Goal: Task Accomplishment & Management: Manage account settings

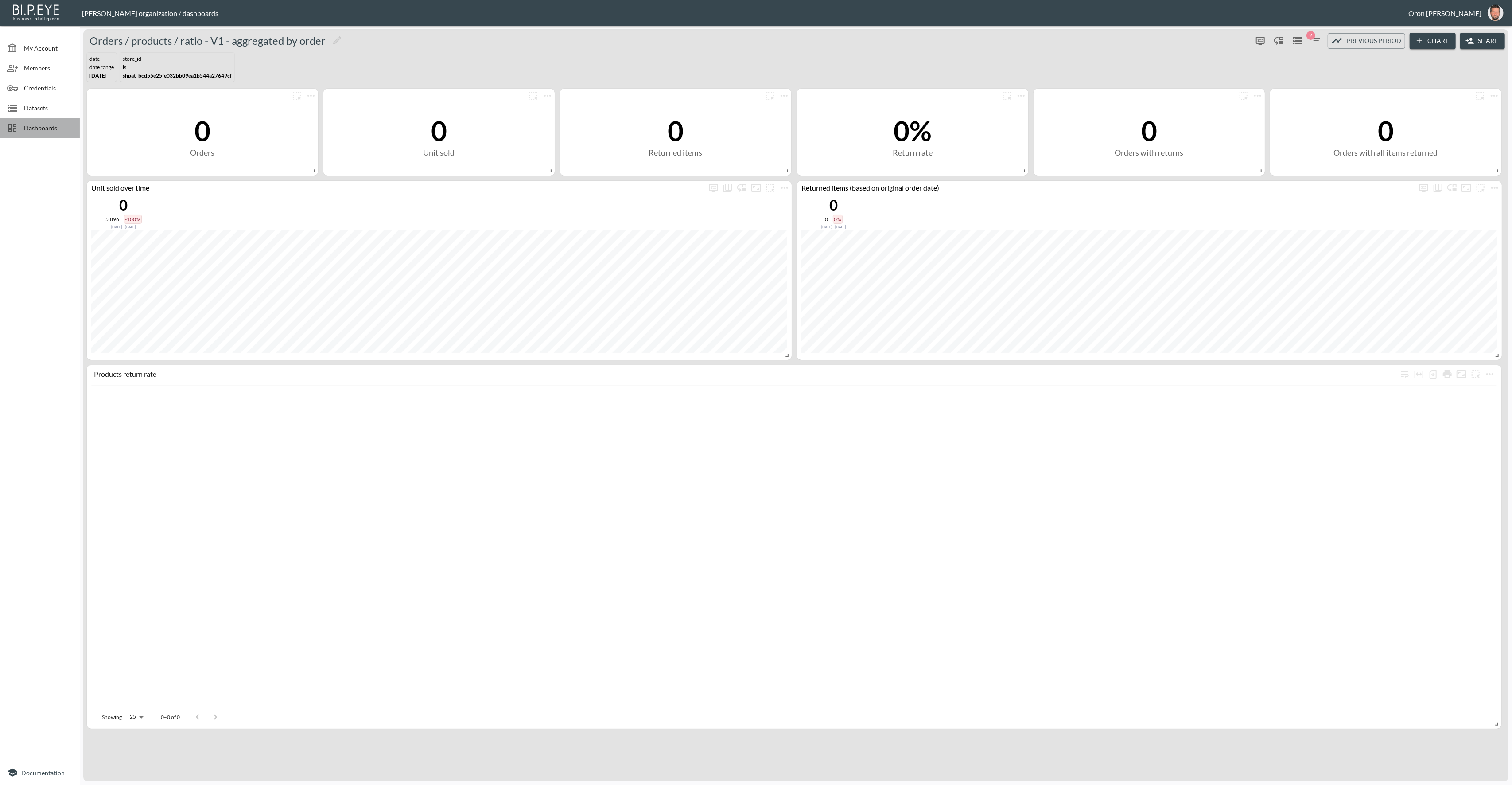
drag, startPoint x: 46, startPoint y: 133, endPoint x: 42, endPoint y: 137, distance: 5.7
click at [46, 133] on div "Dashboards" at bounding box center [40, 128] width 80 height 20
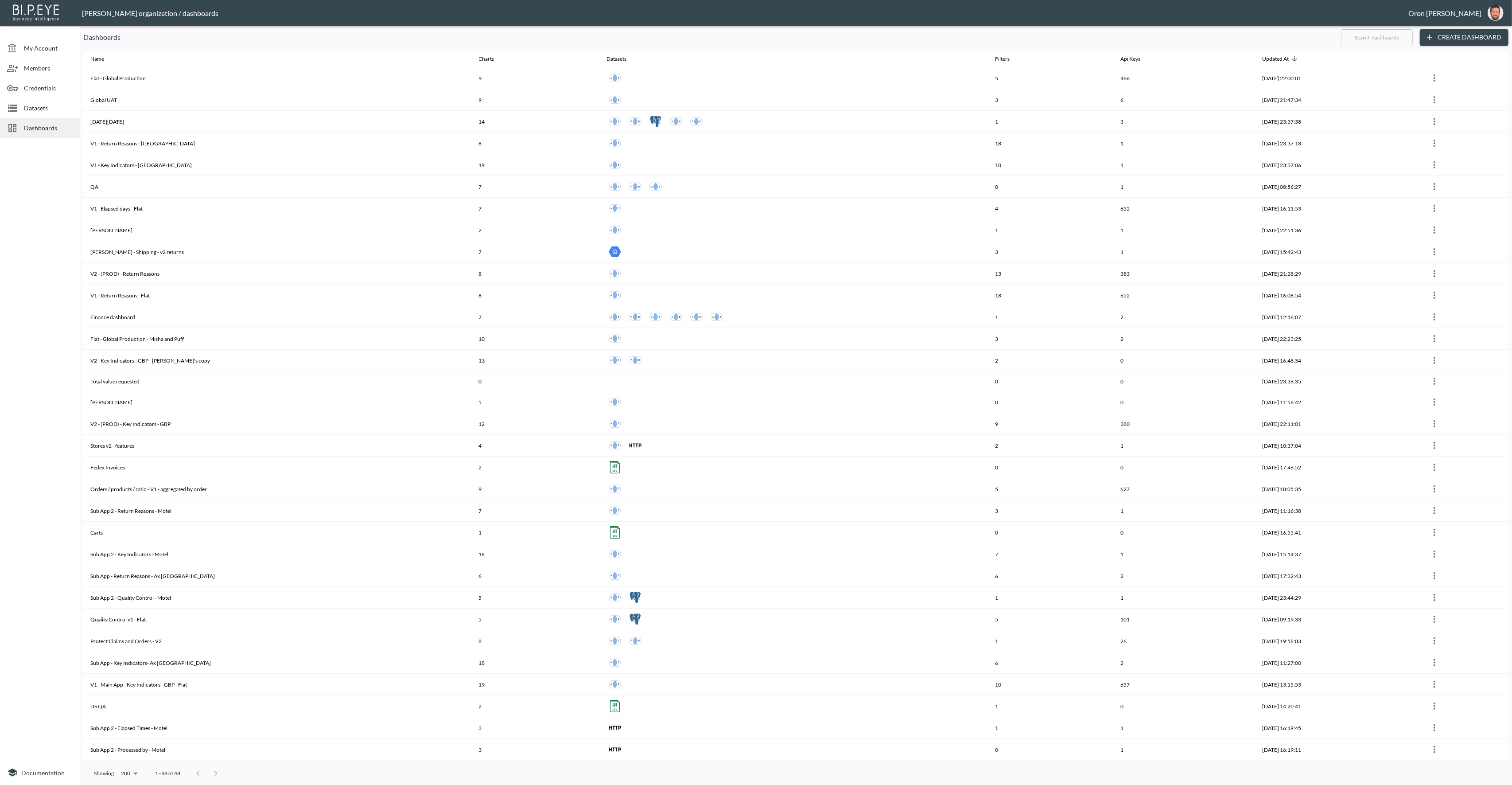
click at [1368, 31] on input "text" at bounding box center [1377, 37] width 72 height 22
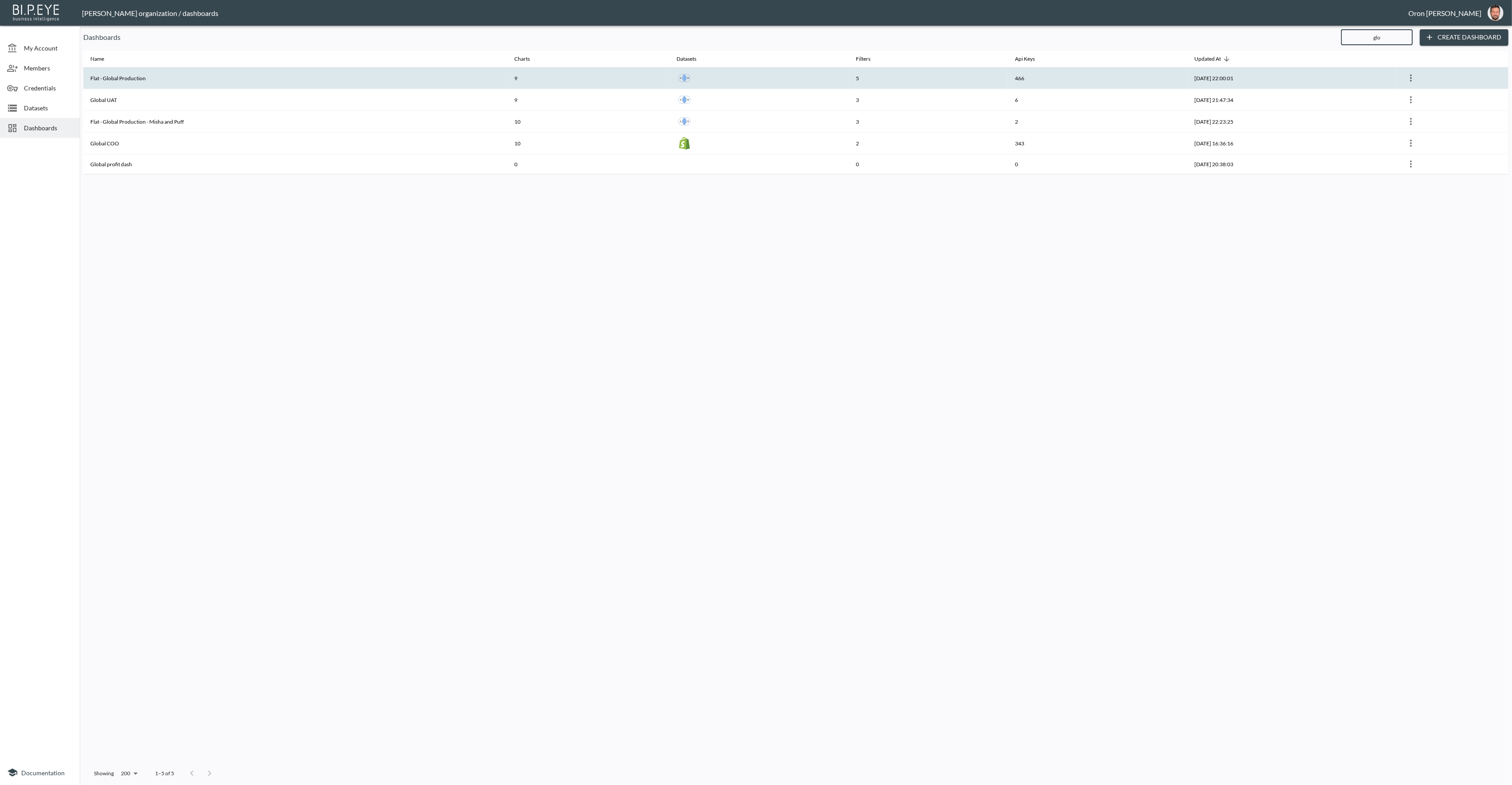
type input "glo"
click at [413, 79] on th "Flat - Global Production" at bounding box center [295, 78] width 424 height 22
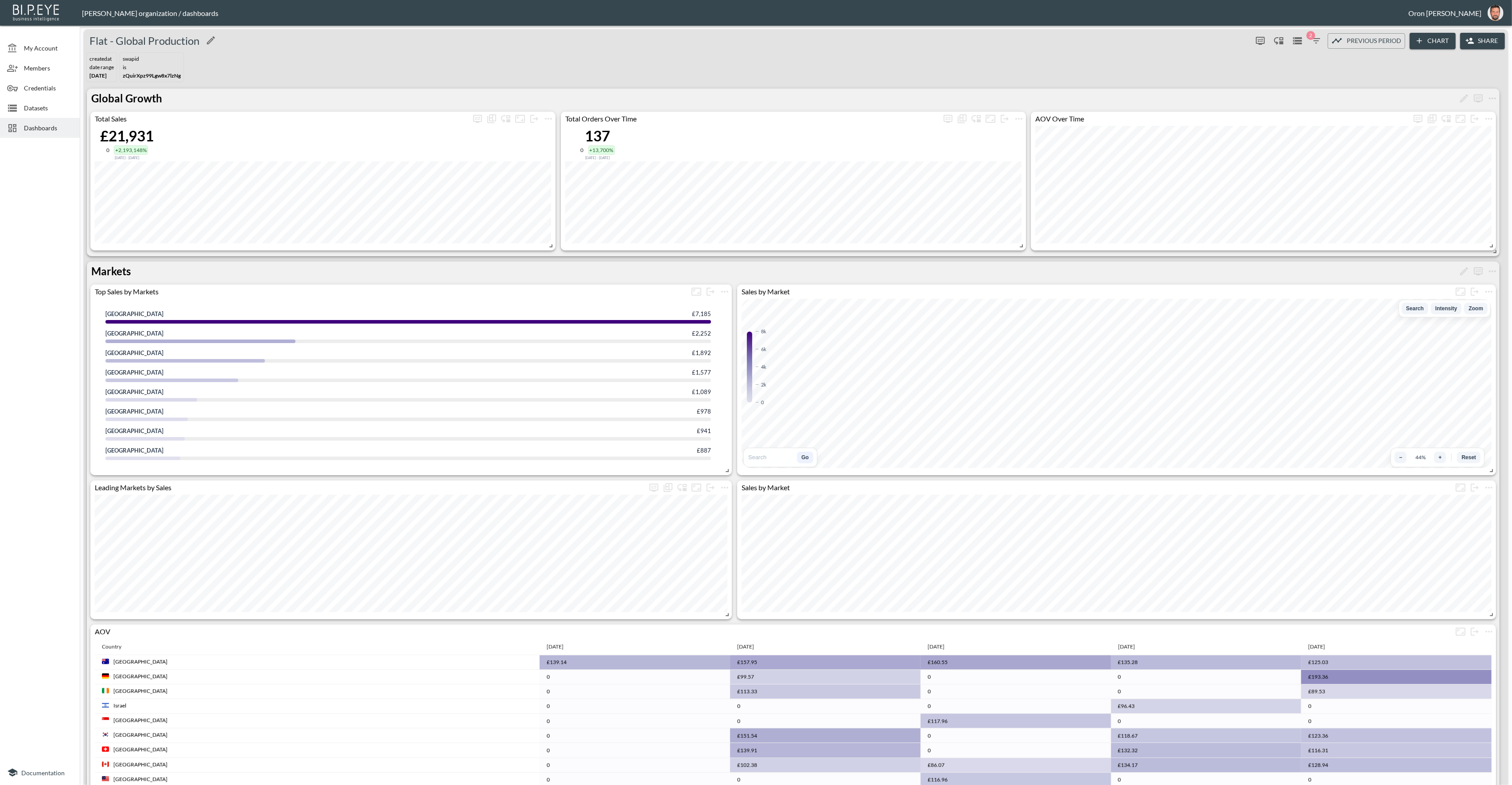
click at [1185, 41] on div "Flat - Global Production" at bounding box center [666, 41] width 1166 height 14
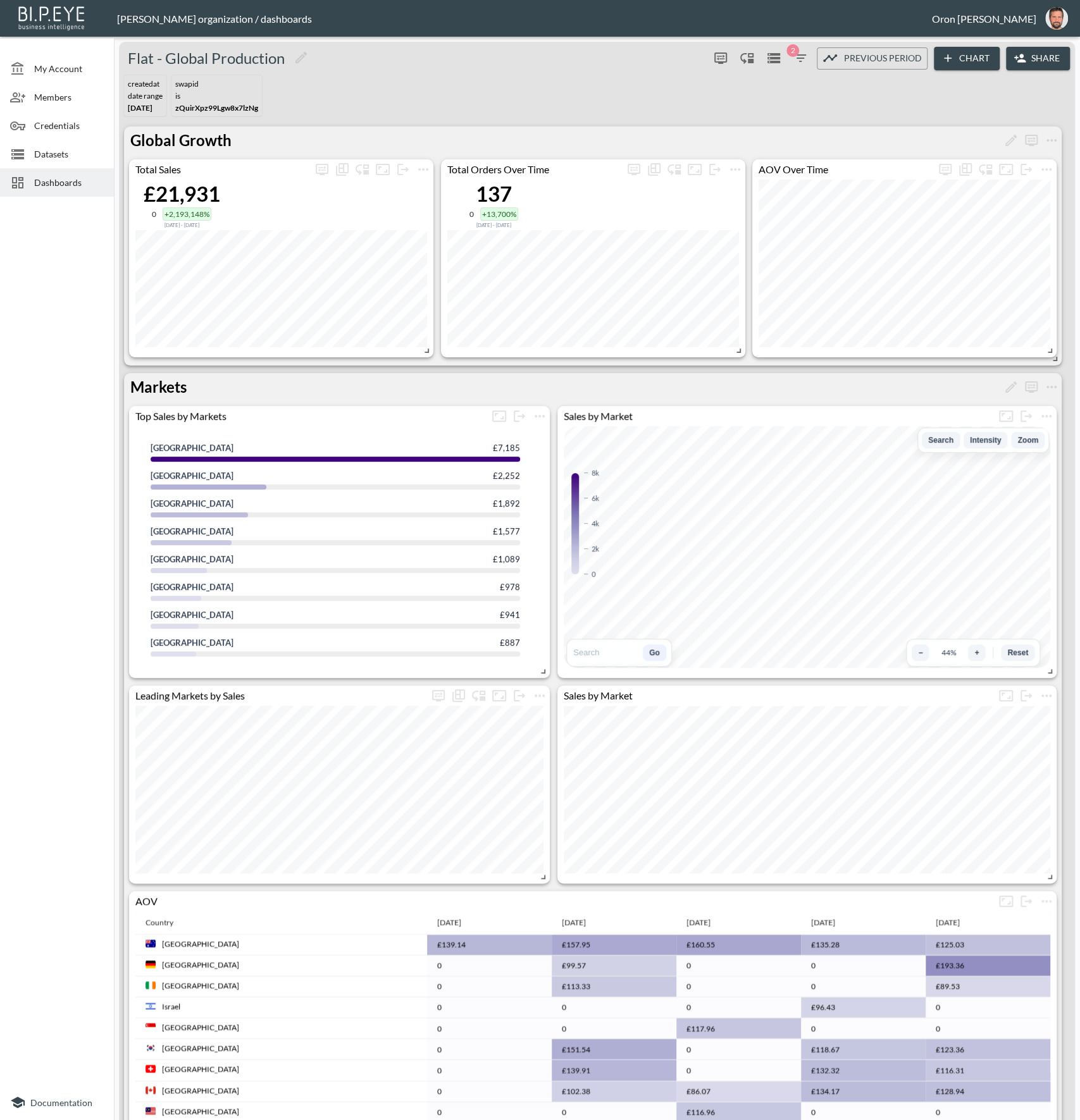
click at [1010, 62] on button "Share" at bounding box center [1037, 58] width 64 height 24
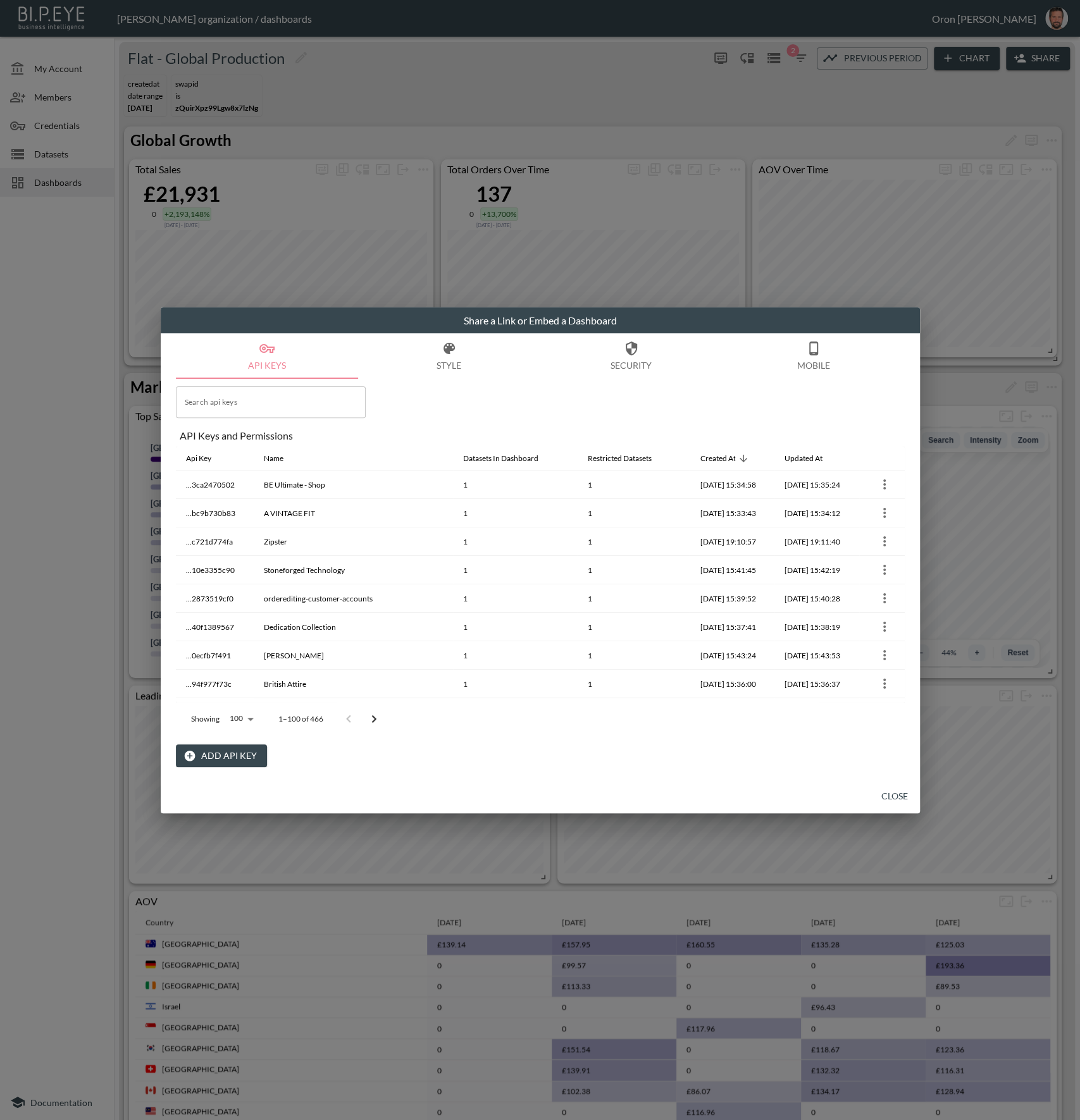
click at [225, 764] on button "Add API Key" at bounding box center [221, 756] width 91 height 24
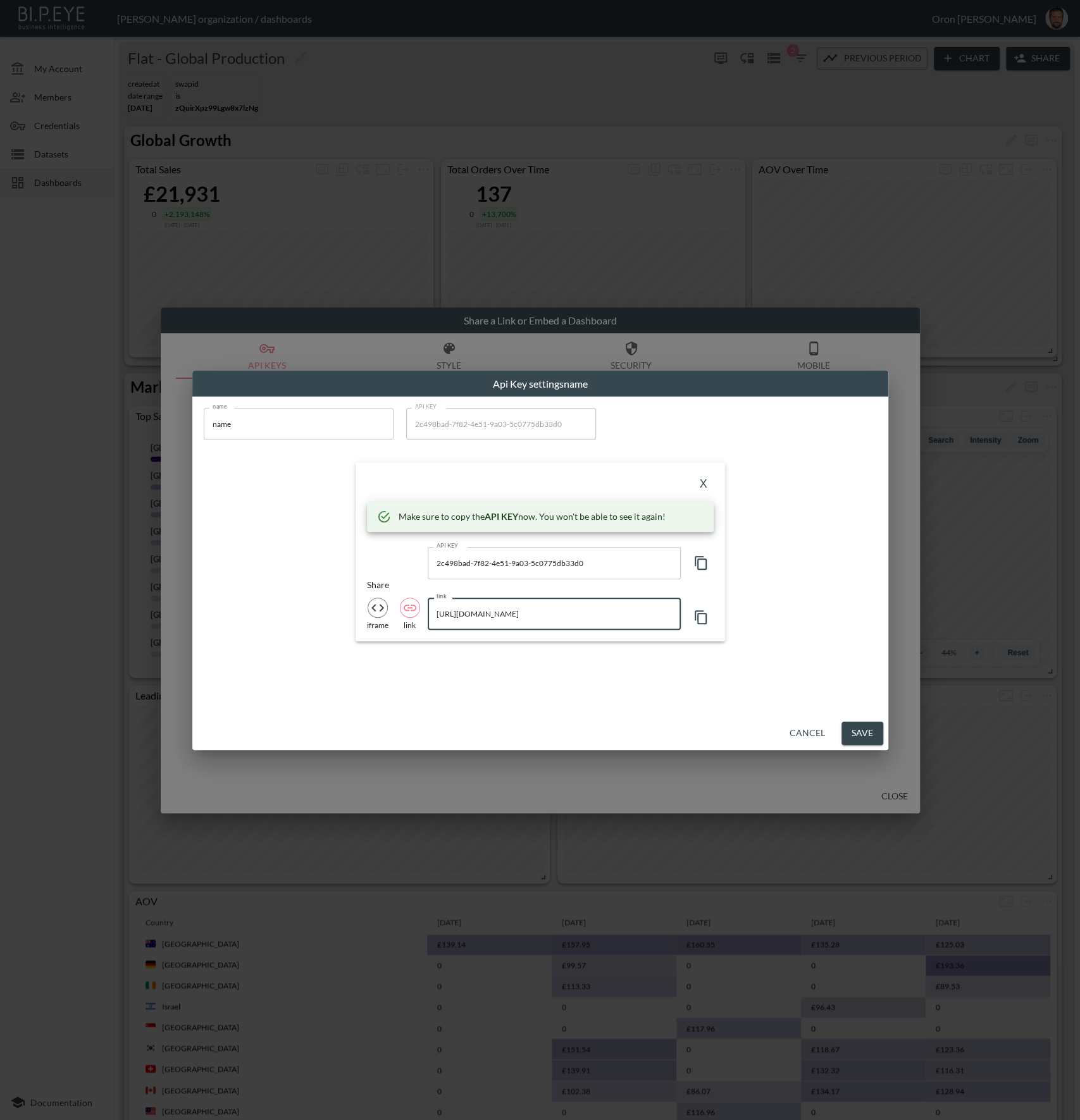
click at [576, 607] on input "[URL][DOMAIN_NAME]" at bounding box center [554, 613] width 253 height 31
click at [701, 481] on button "X" at bounding box center [703, 484] width 20 height 20
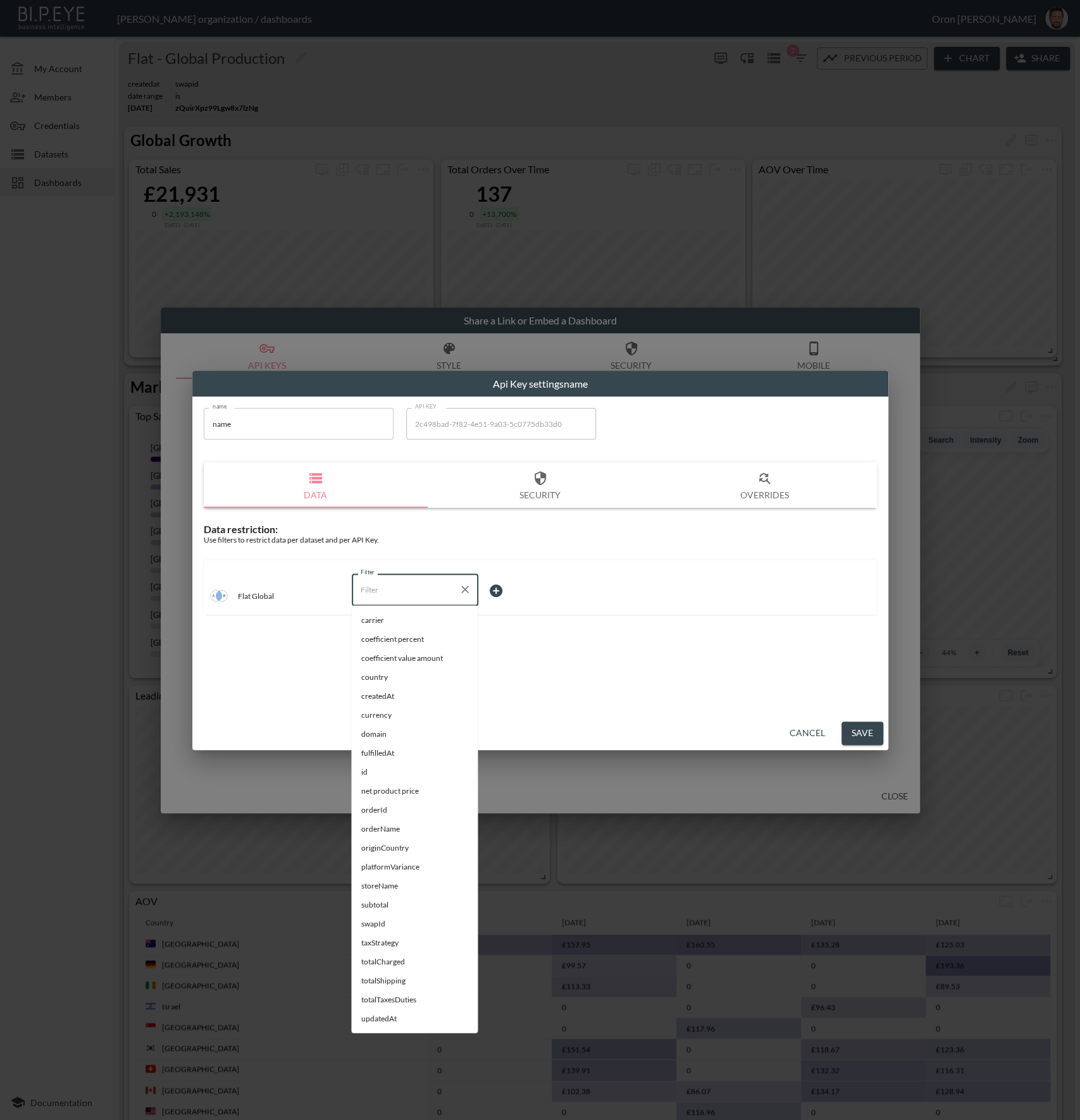
click at [400, 582] on input "Filter" at bounding box center [405, 589] width 96 height 20
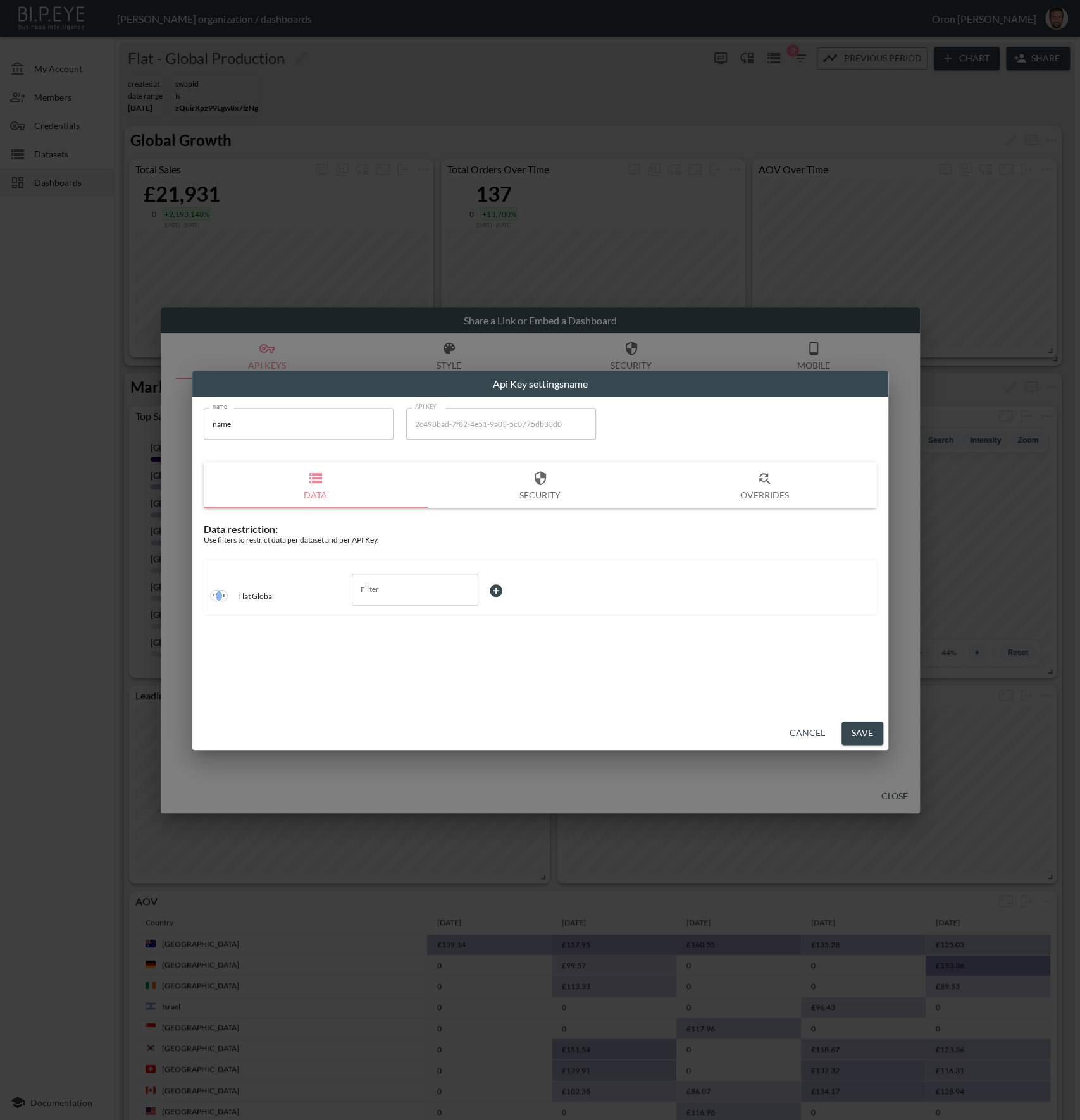
click at [420, 551] on div "Data restriction: Use filters to restrict data per dataset and per API Key. Fla…" at bounding box center [540, 573] width 673 height 99
click at [287, 413] on input "name" at bounding box center [298, 423] width 190 height 31
type input "[PERSON_NAME] - internal use"
click at [540, 484] on icon "button" at bounding box center [540, 478] width 15 height 15
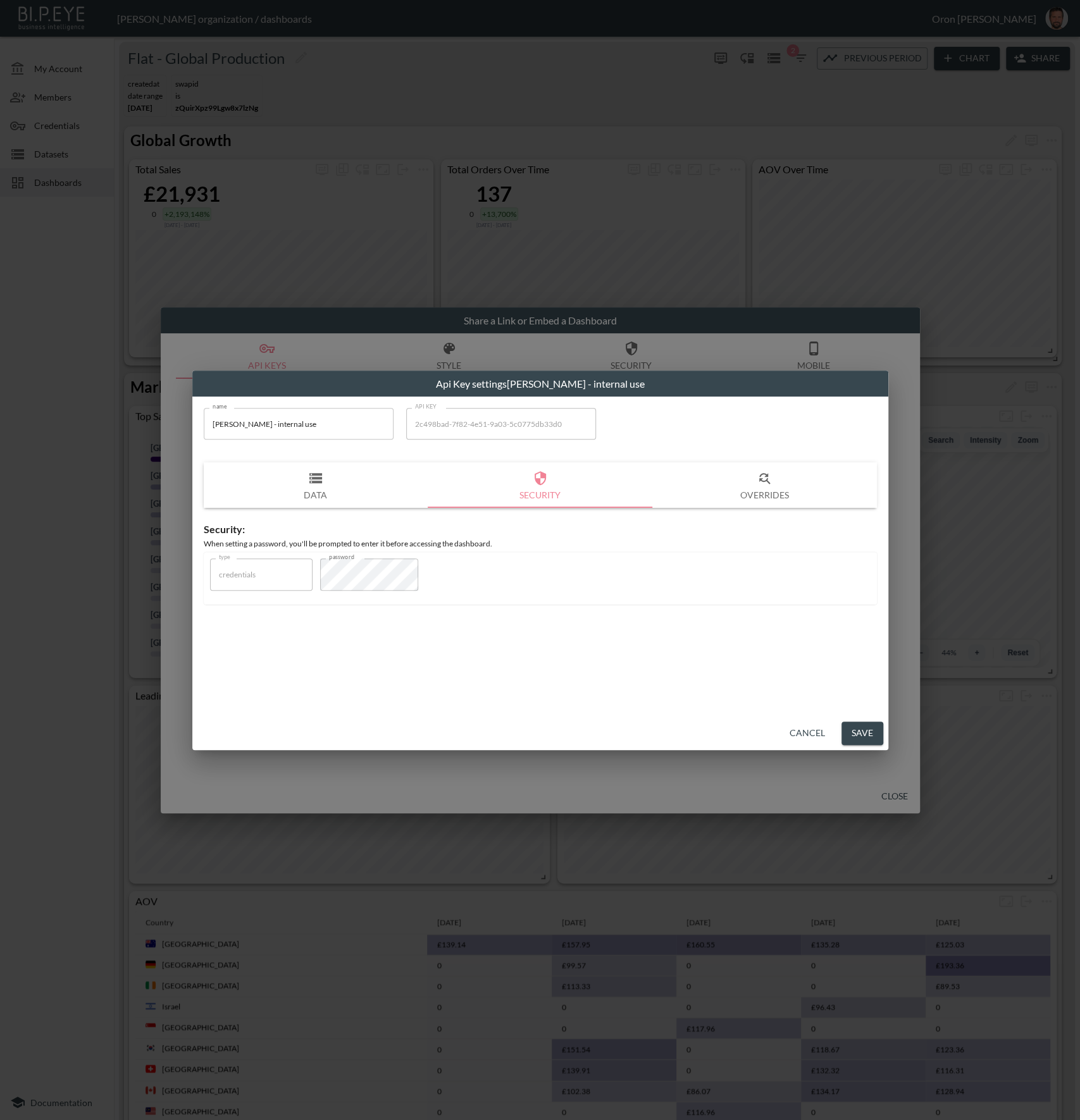
click at [392, 657] on div "name [PERSON_NAME] - internal use name API KEY 2c498bad-7f82-4e51-9a03-5c0775db…" at bounding box center [540, 556] width 695 height 320
click at [857, 731] on button "Save" at bounding box center [862, 733] width 42 height 24
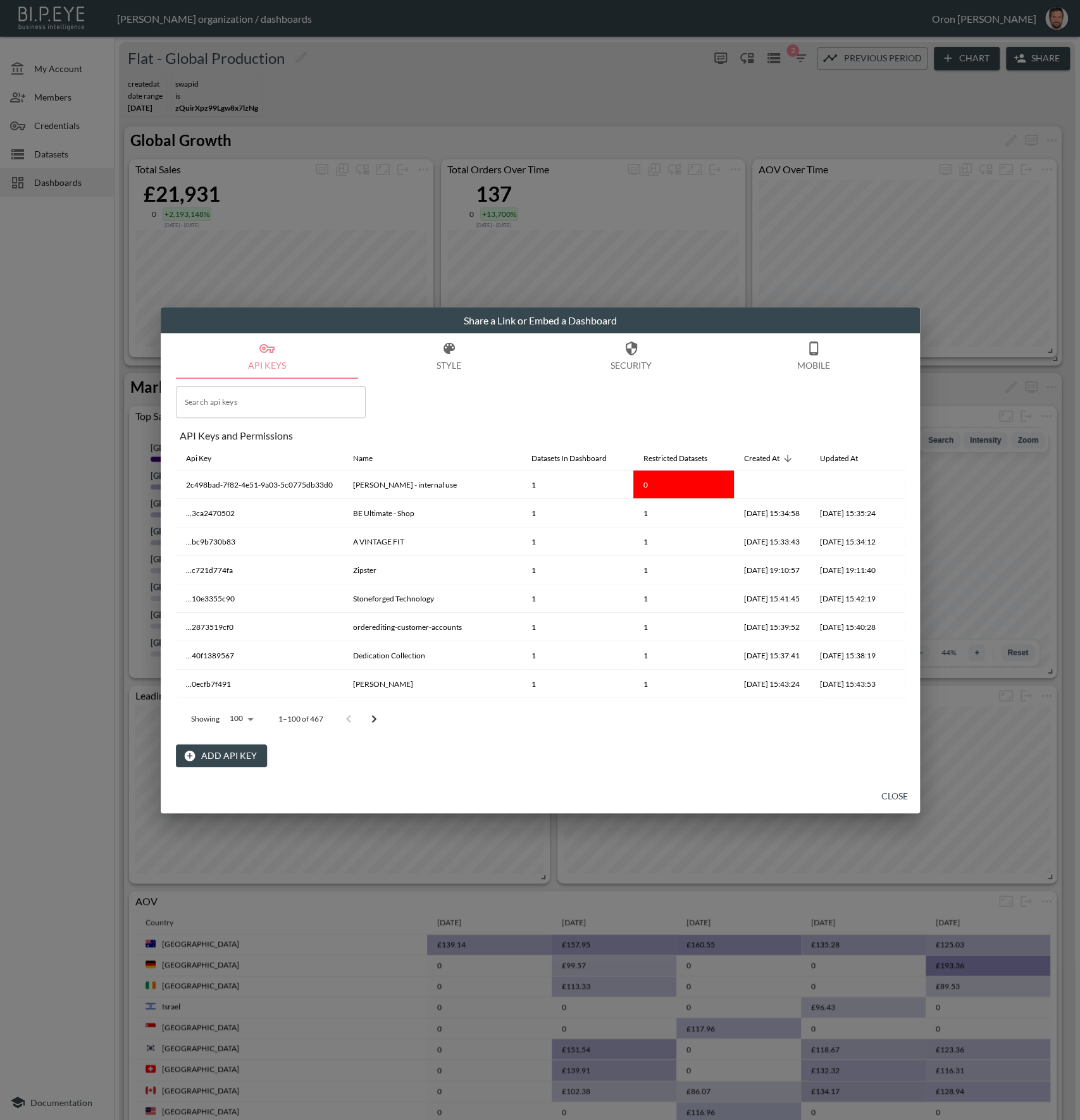
click at [819, 359] on button "Mobile" at bounding box center [813, 356] width 182 height 46
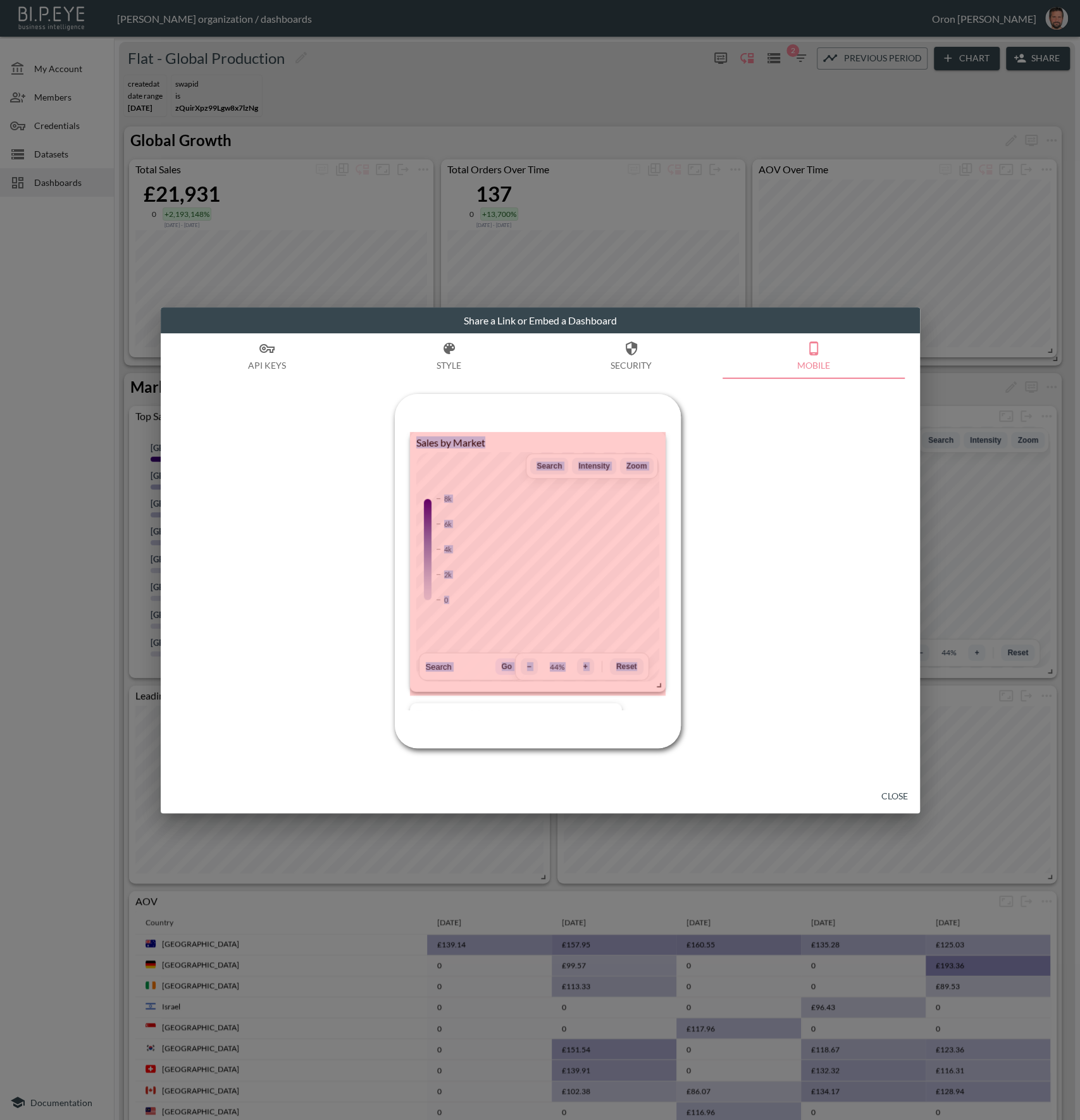
drag, startPoint x: 656, startPoint y: 579, endPoint x: 678, endPoint y: 631, distance: 56.5
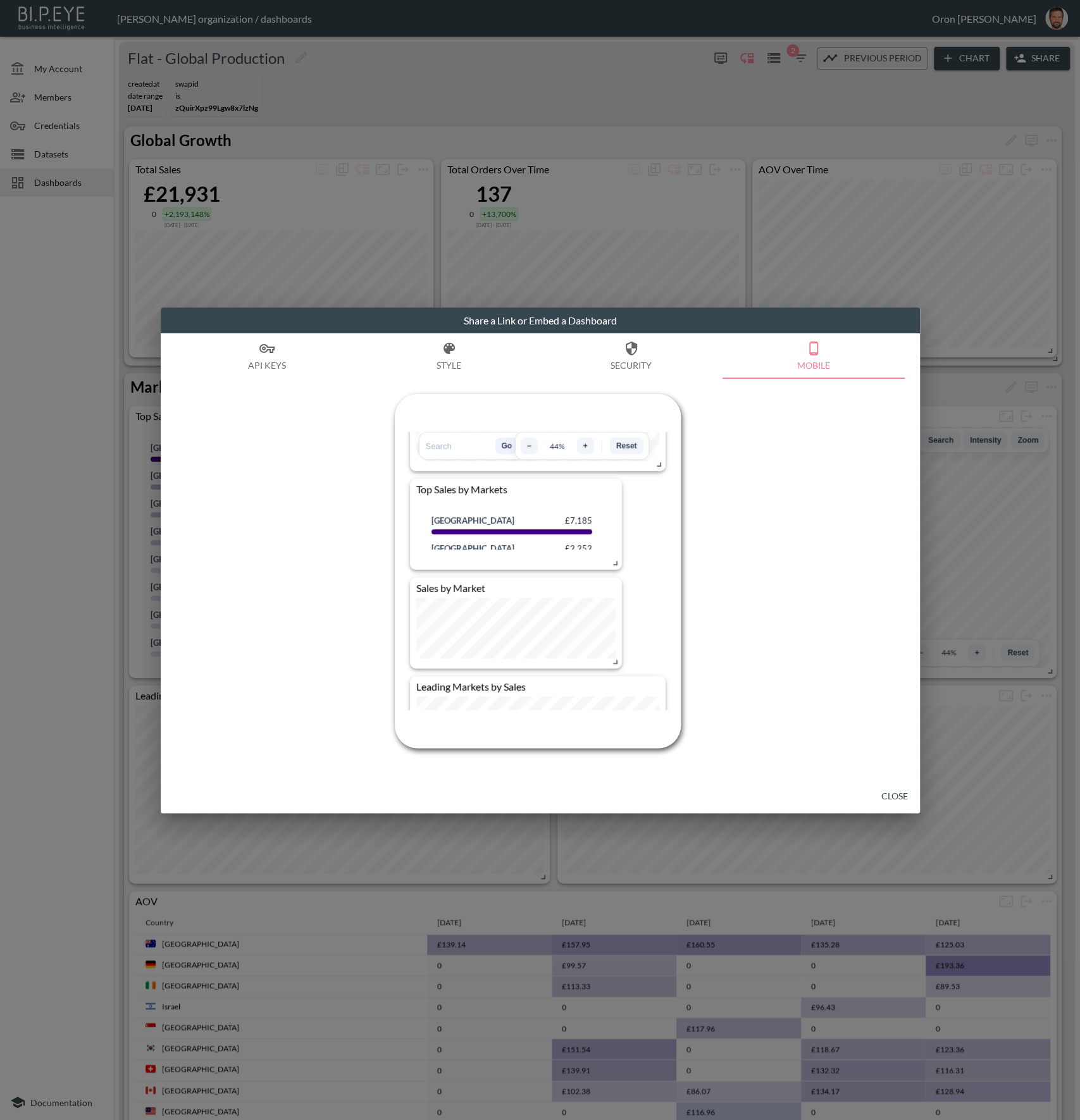
scroll to position [228, 0]
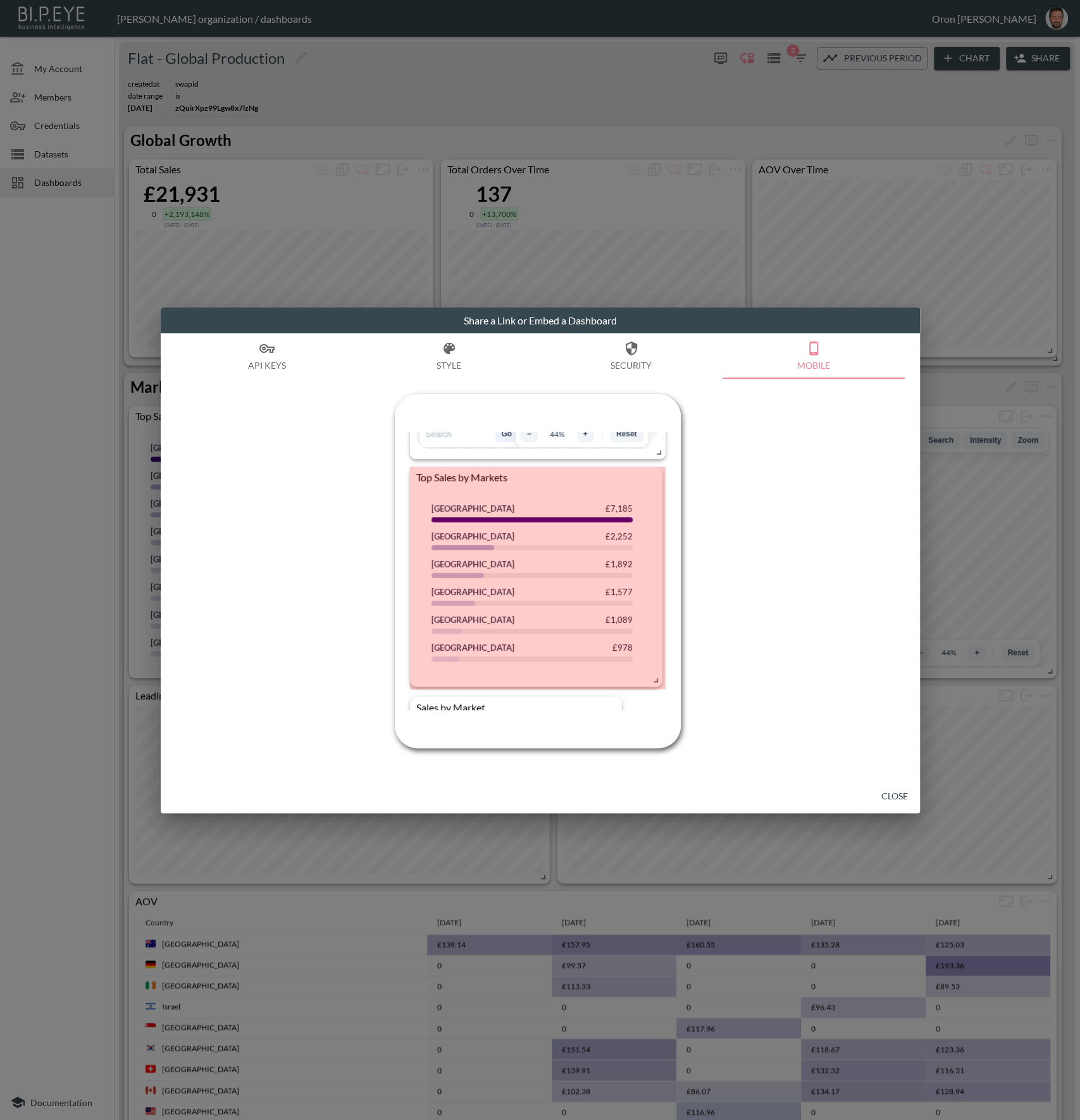
drag, startPoint x: 613, startPoint y: 546, endPoint x: 649, endPoint y: 698, distance: 156.2
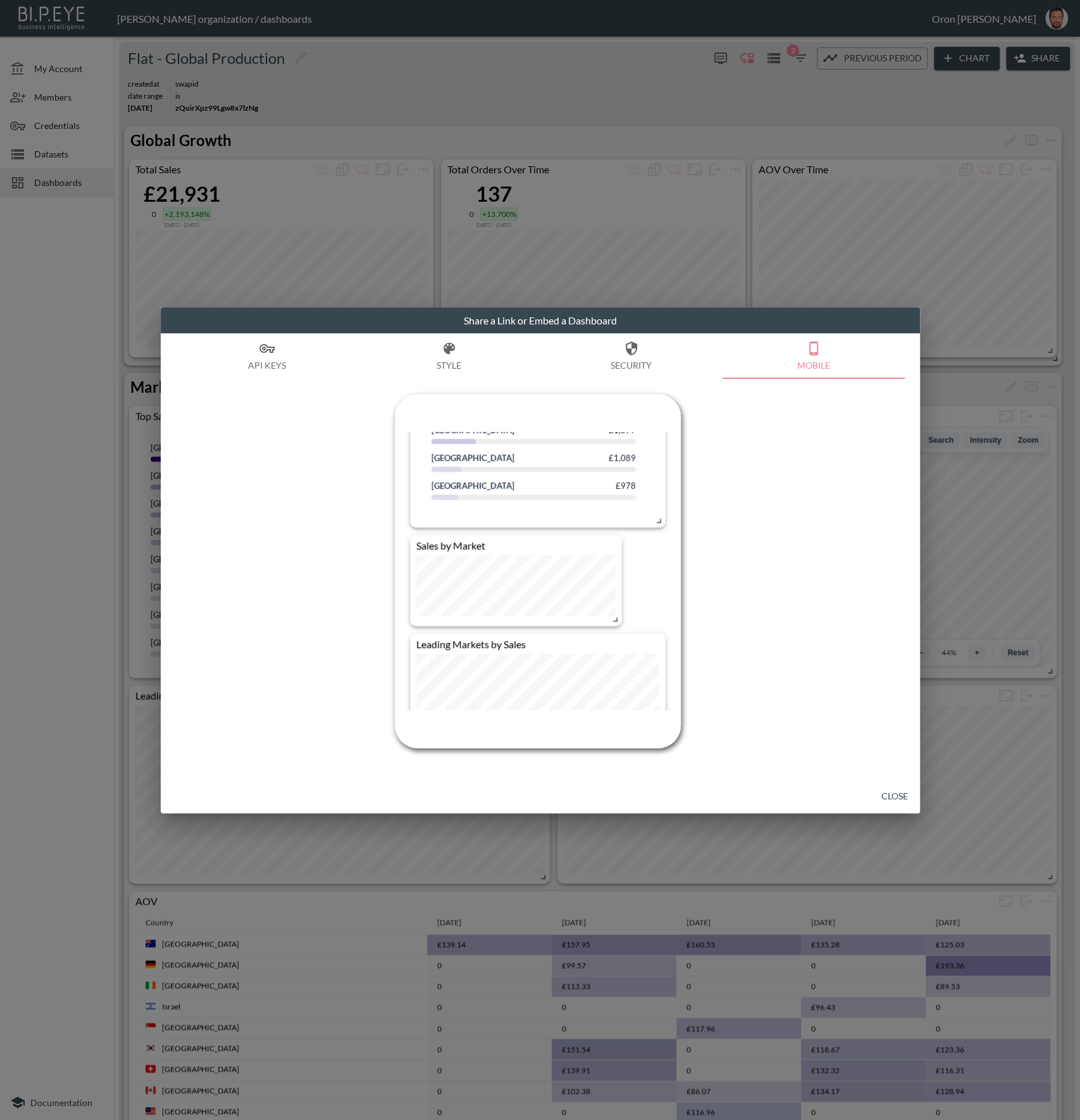
scroll to position [393, 0]
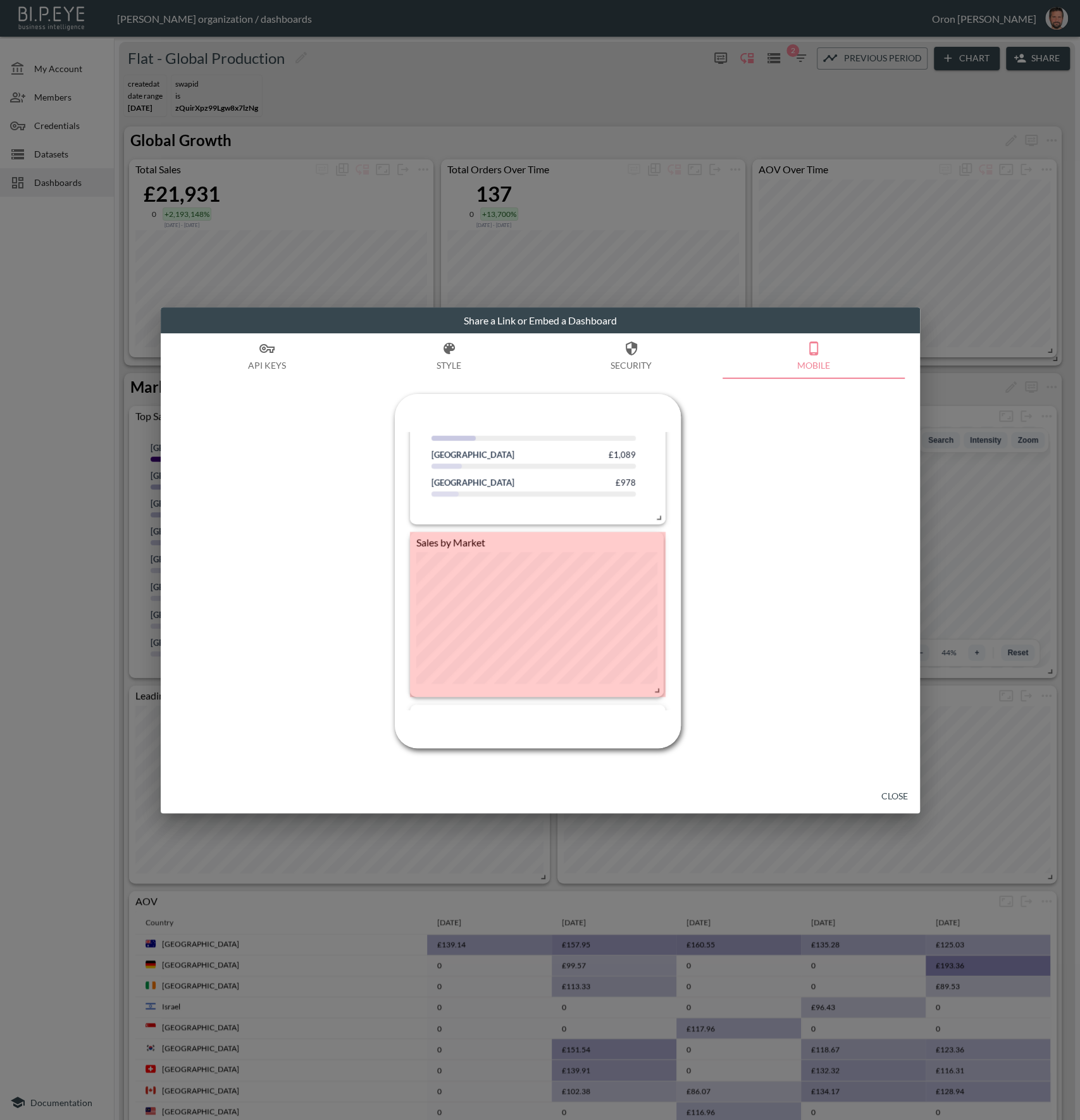
drag, startPoint x: 616, startPoint y: 618, endPoint x: 658, endPoint y: 680, distance: 74.9
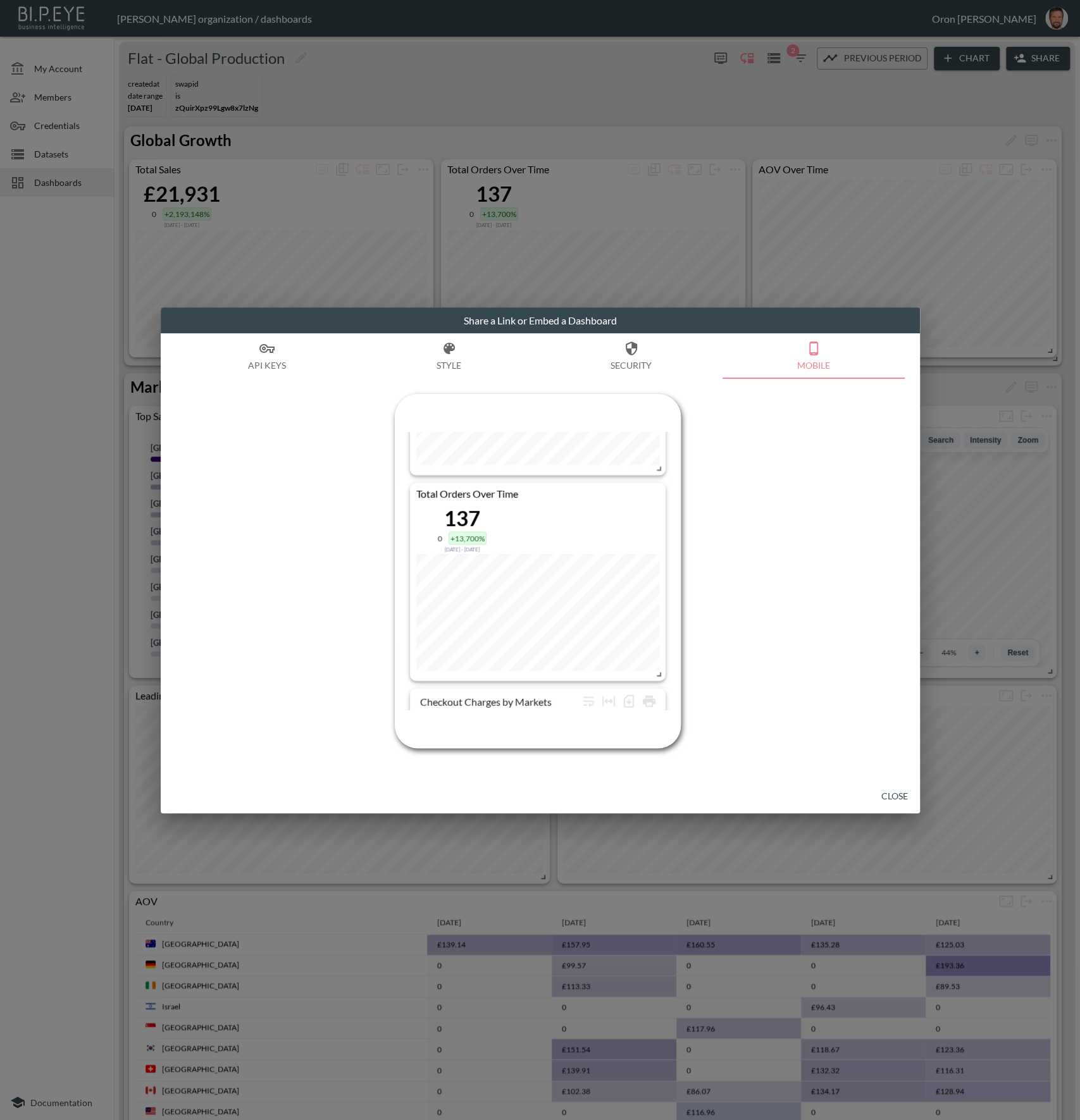
scroll to position [2066, 0]
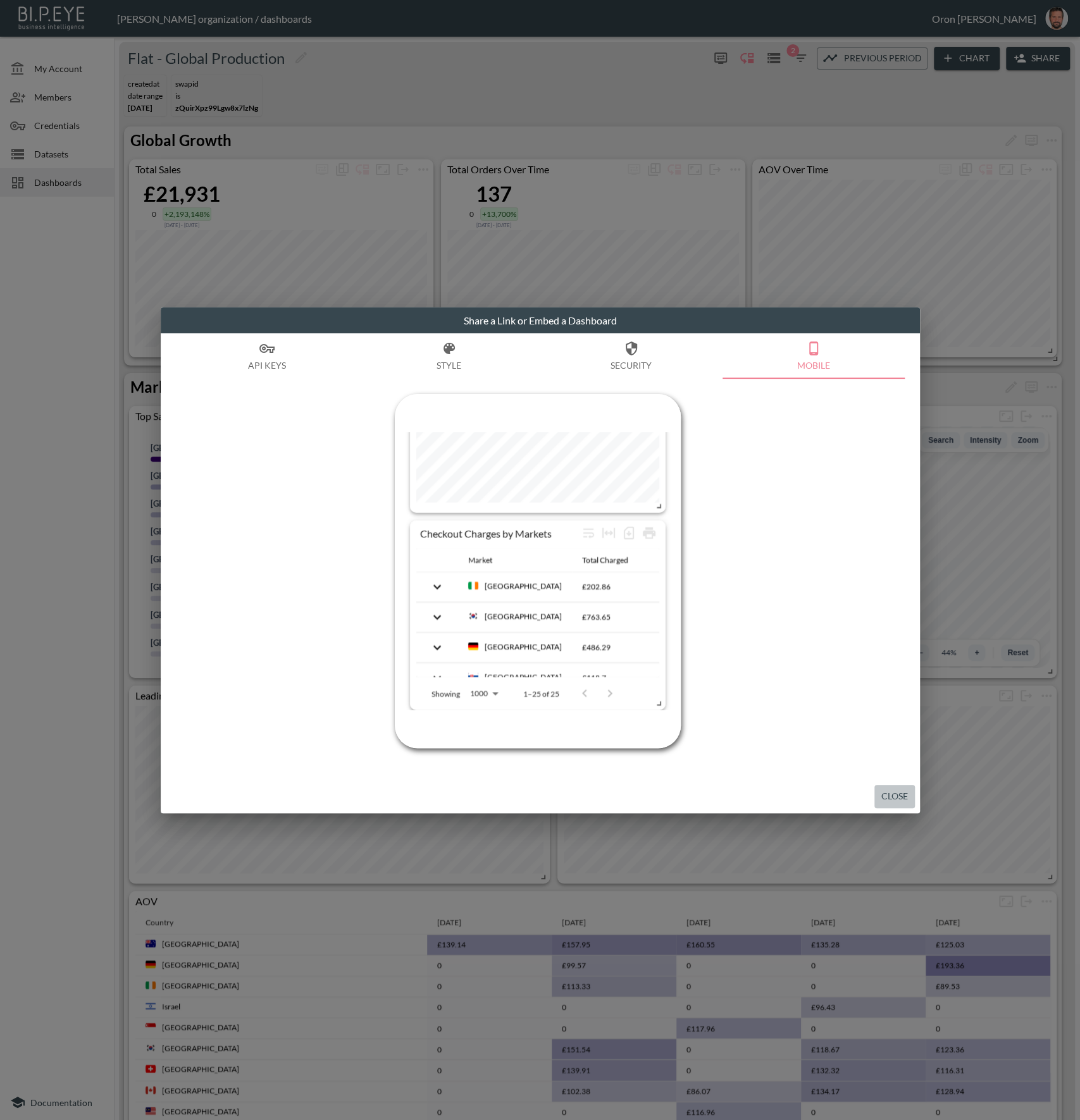
click at [905, 793] on button "Close" at bounding box center [894, 796] width 41 height 24
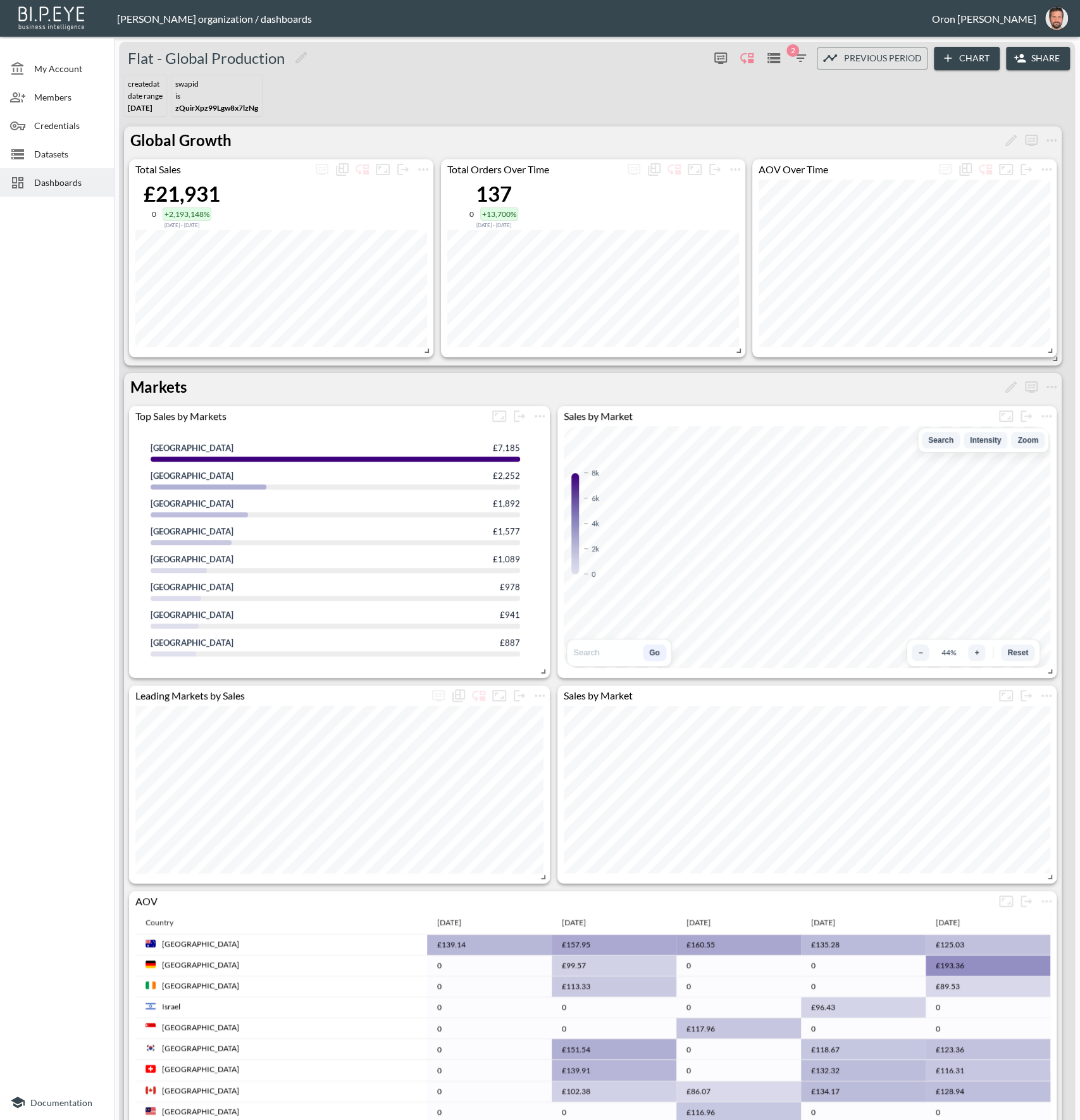
drag, startPoint x: 802, startPoint y: 86, endPoint x: 802, endPoint y: 66, distance: 20.0
click at [802, 81] on div "createdAt DATE RANGE [DATE] swapId IS zQuirXpz99Lgw8x7lzNg" at bounding box center [597, 96] width 956 height 51
click at [802, 62] on icon "button" at bounding box center [800, 58] width 15 height 15
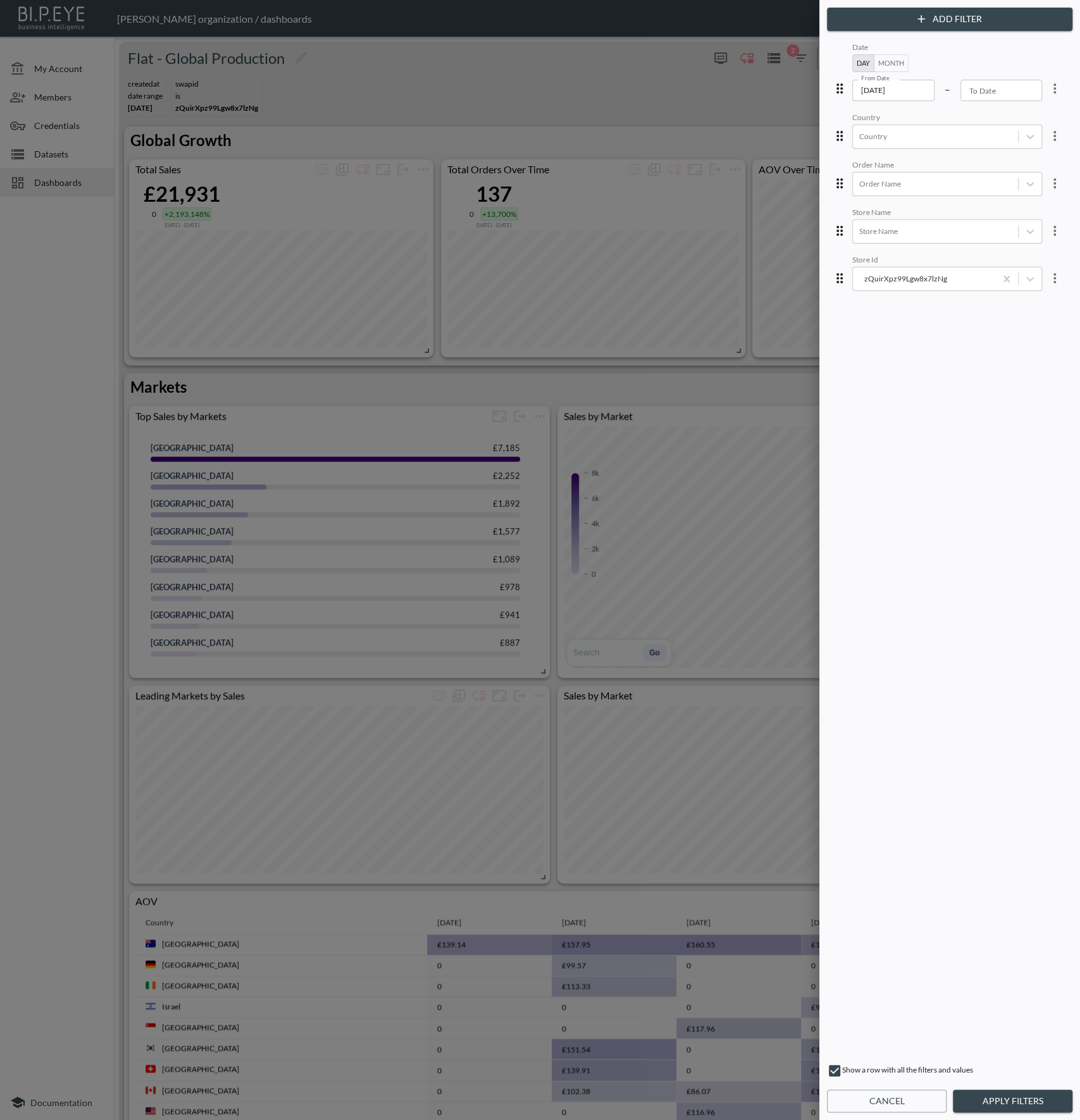
click at [672, 99] on div at bounding box center [540, 560] width 1080 height 1120
drag, startPoint x: 885, startPoint y: 1097, endPoint x: 884, endPoint y: 1082, distance: 15.0
click at [885, 1091] on button "Cancel" at bounding box center [886, 1101] width 120 height 24
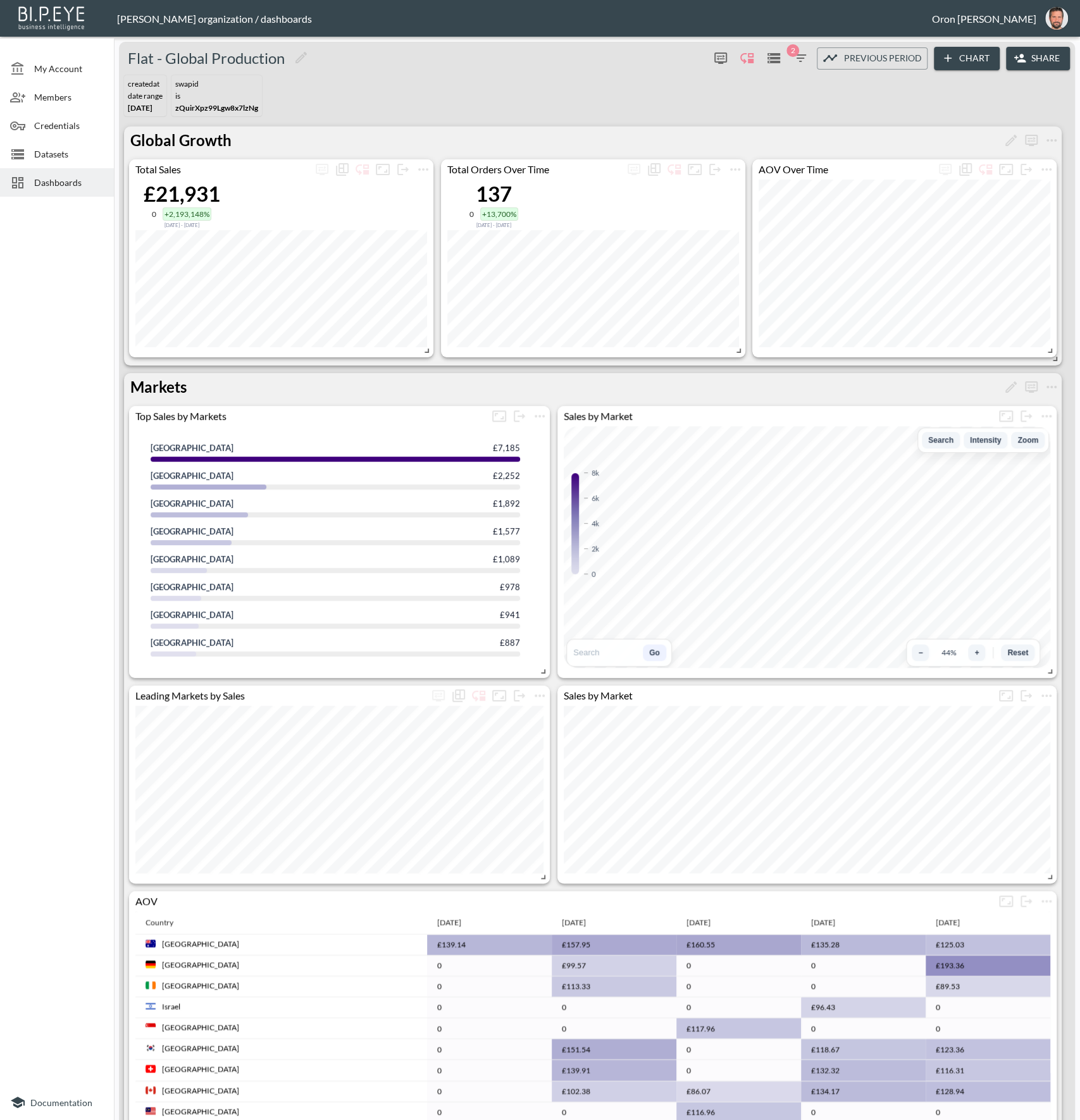
click at [1044, 64] on button "Share" at bounding box center [1037, 58] width 64 height 24
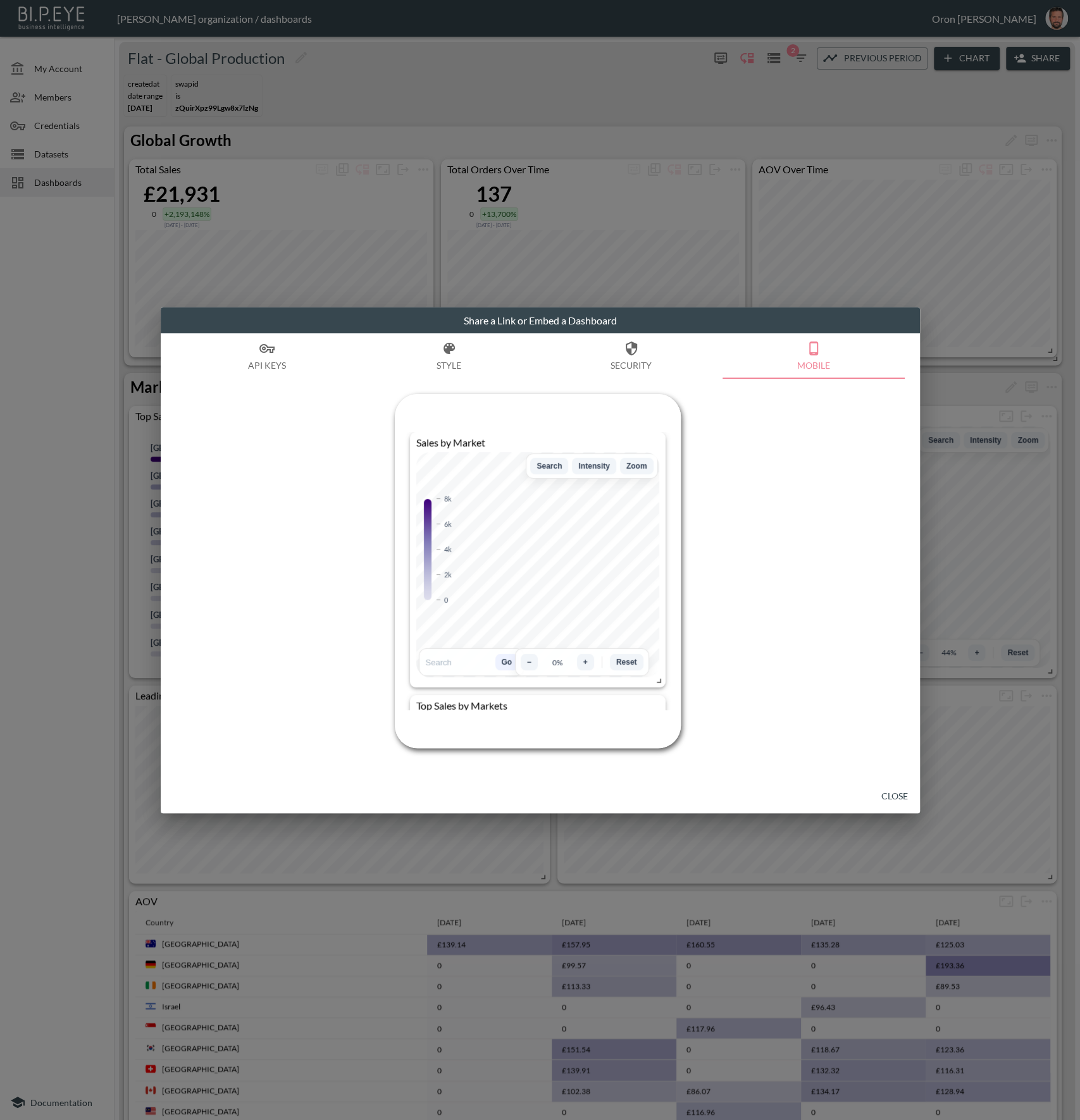
click at [898, 799] on button "Close" at bounding box center [894, 796] width 41 height 24
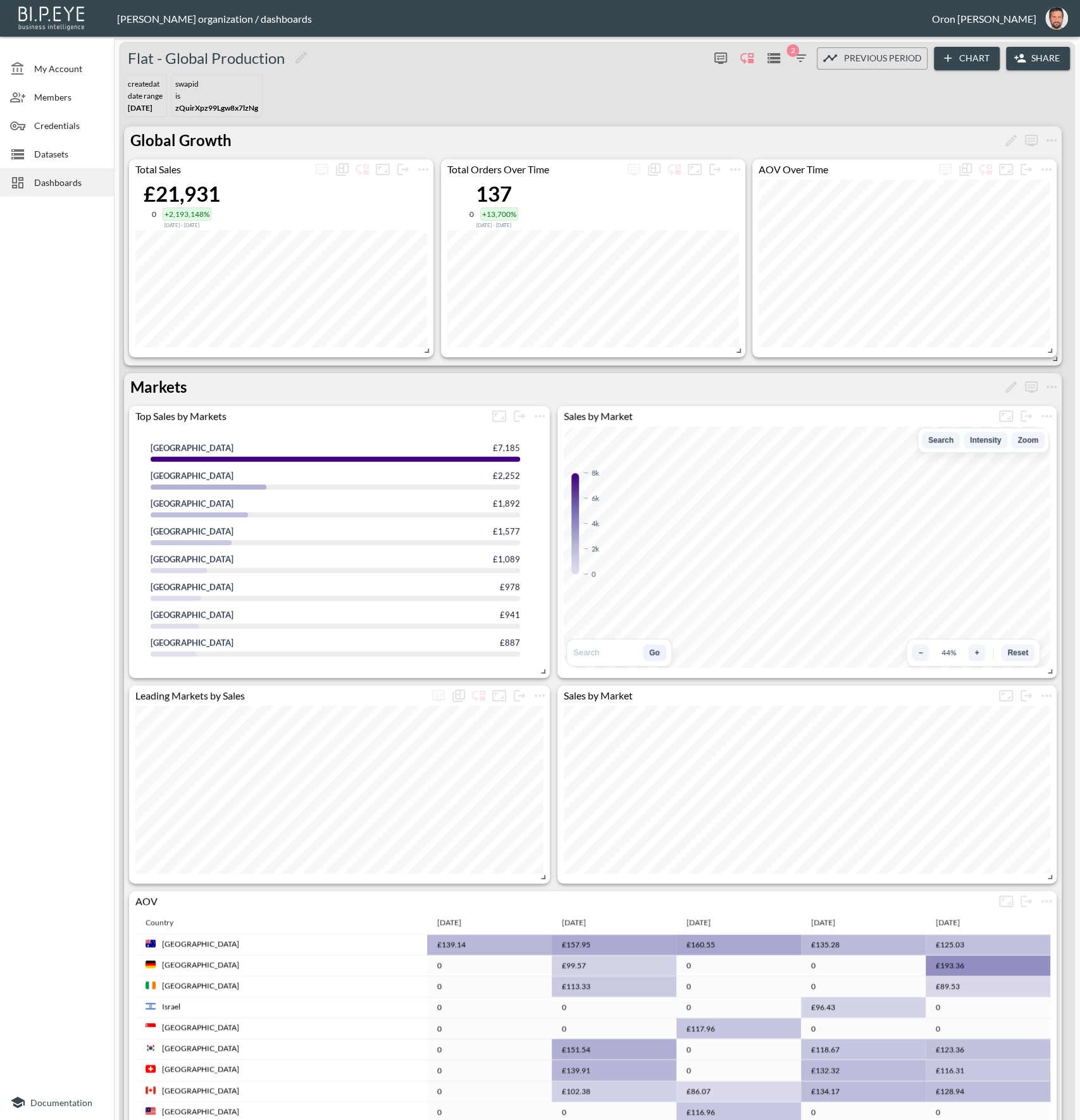
click at [1042, 67] on button "Share" at bounding box center [1037, 58] width 64 height 24
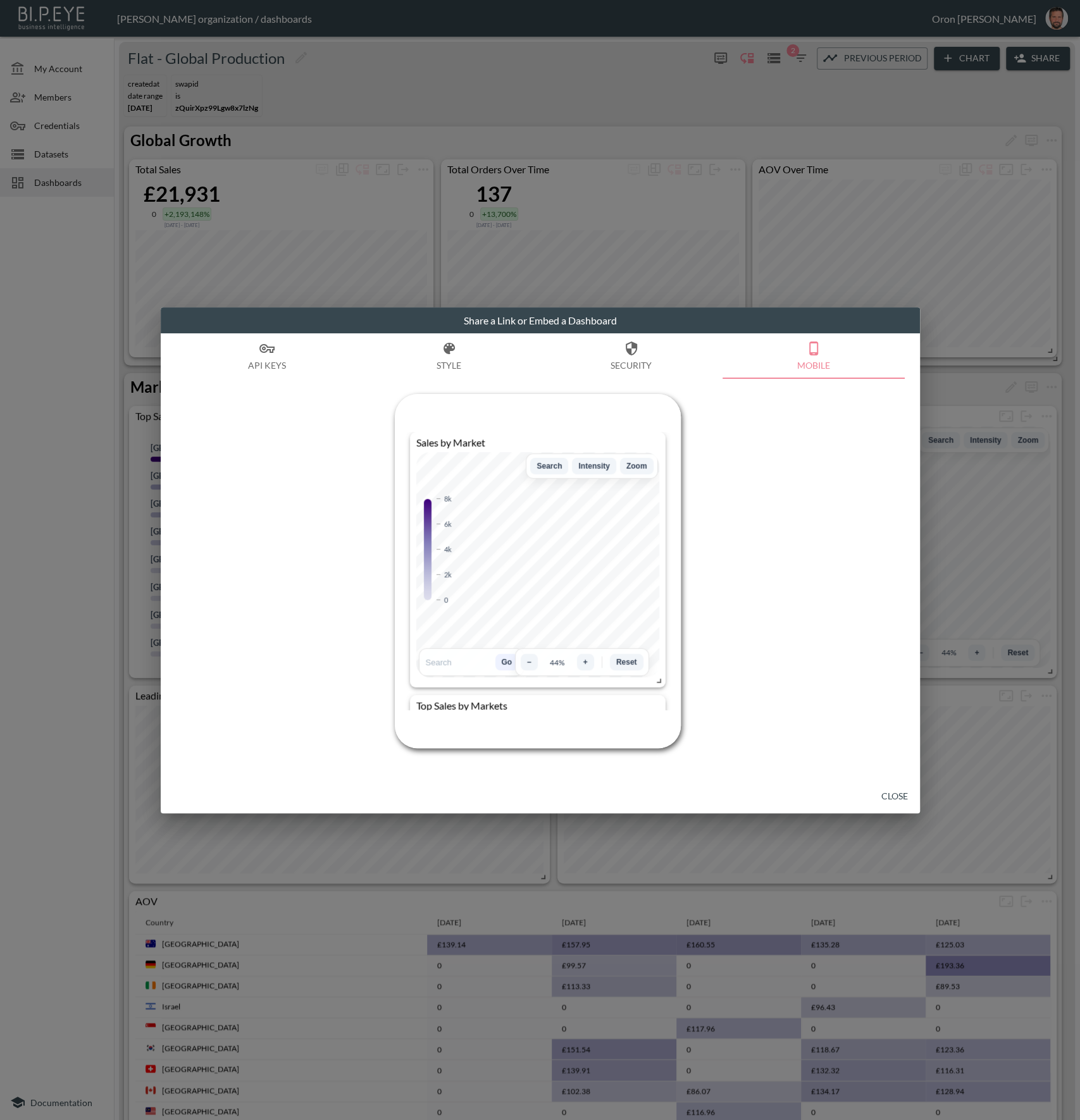
click at [268, 360] on button "API Keys" at bounding box center [267, 356] width 182 height 46
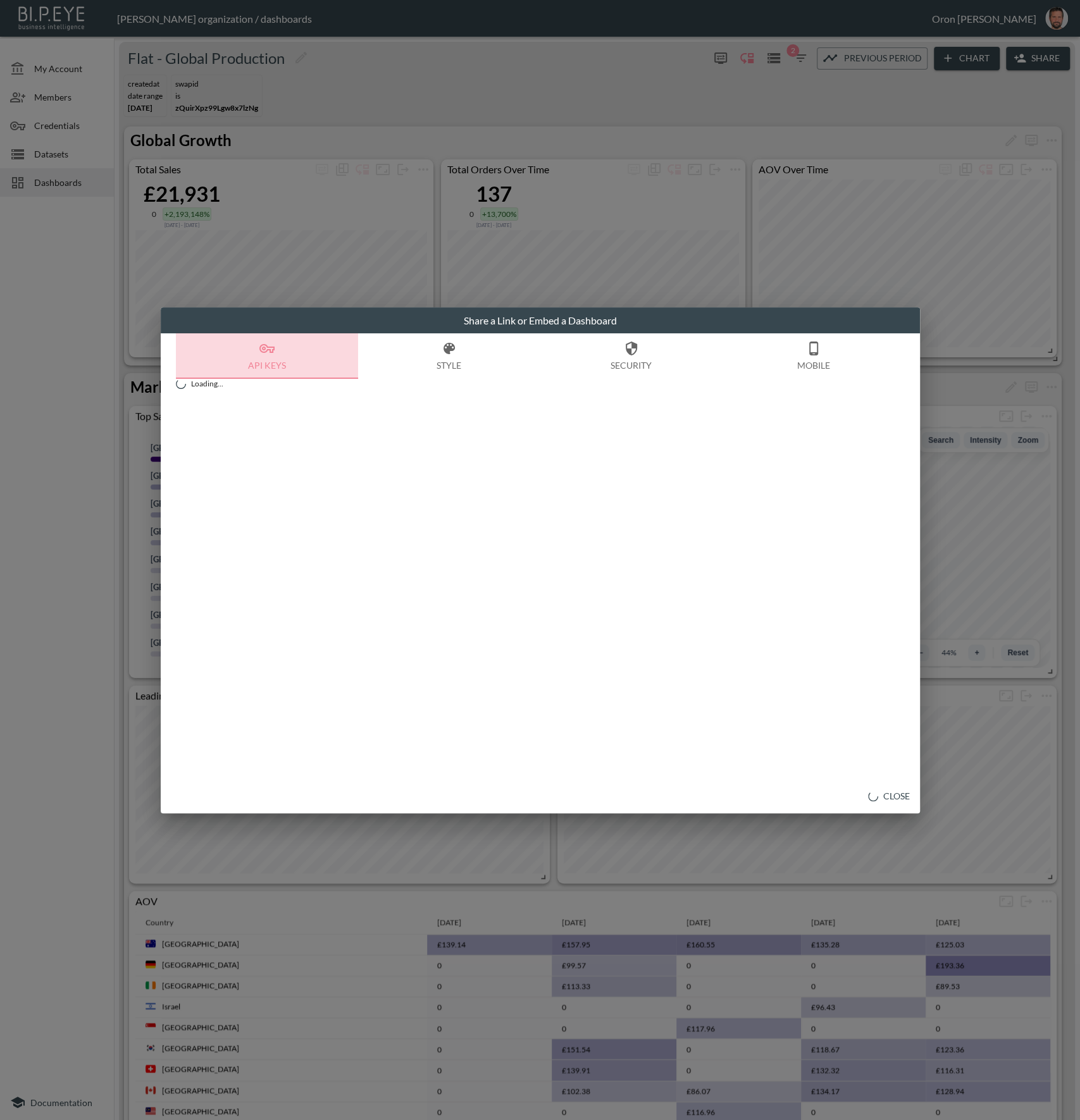
click at [272, 353] on icon "button" at bounding box center [267, 349] width 15 height 15
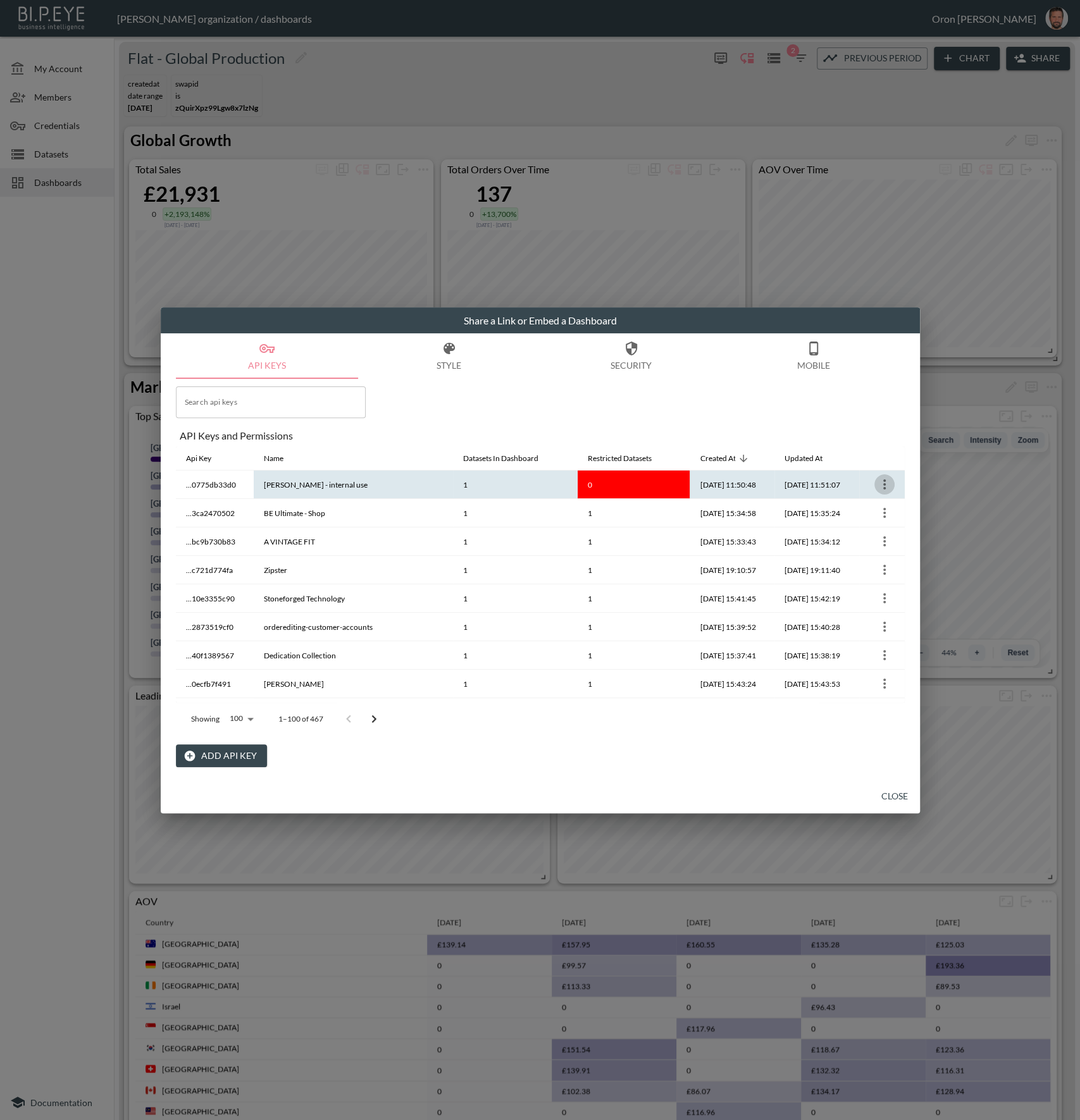
click at [882, 488] on icon "more" at bounding box center [883, 484] width 3 height 10
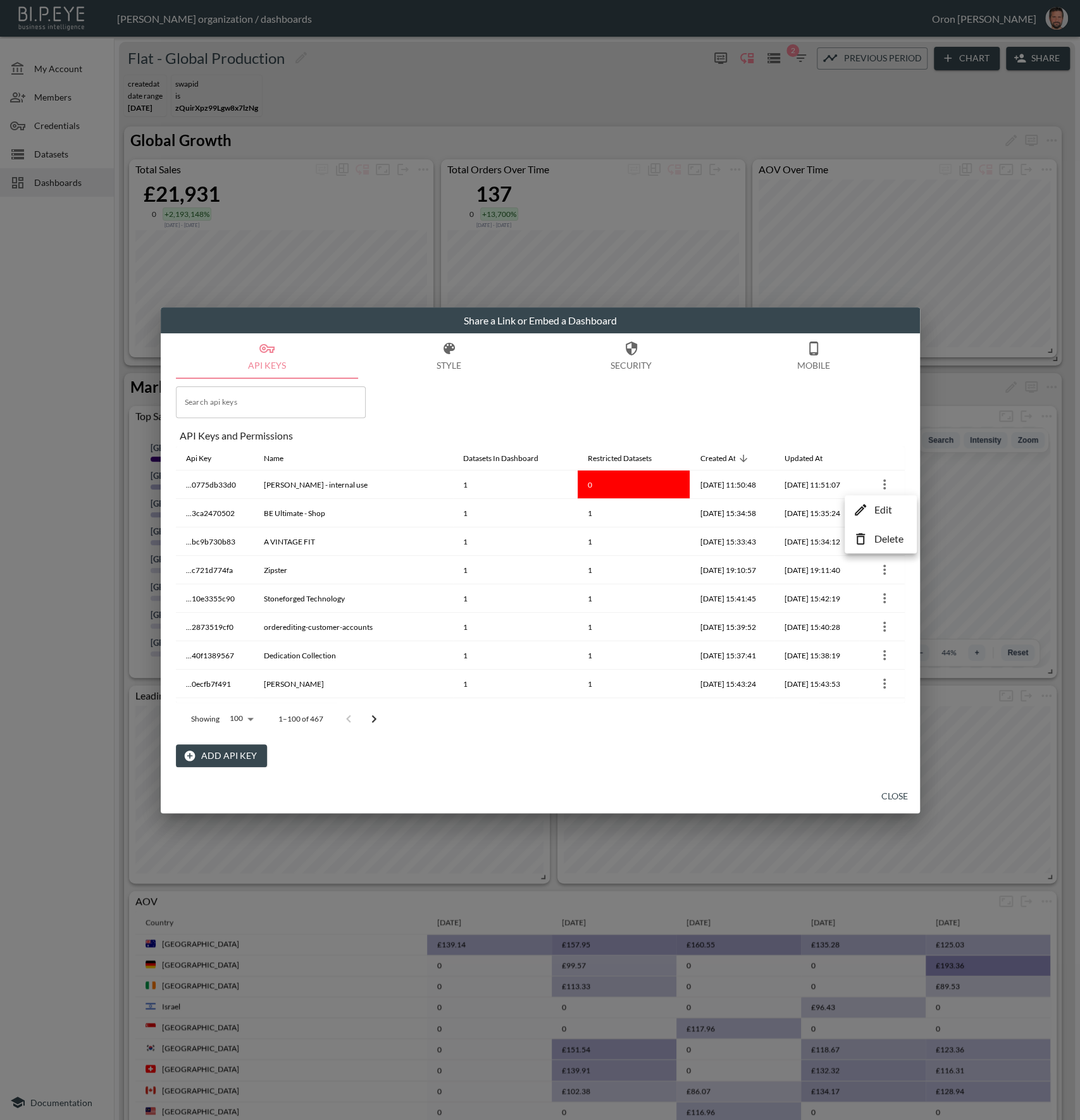
click at [888, 541] on p "Delete" at bounding box center [888, 539] width 29 height 15
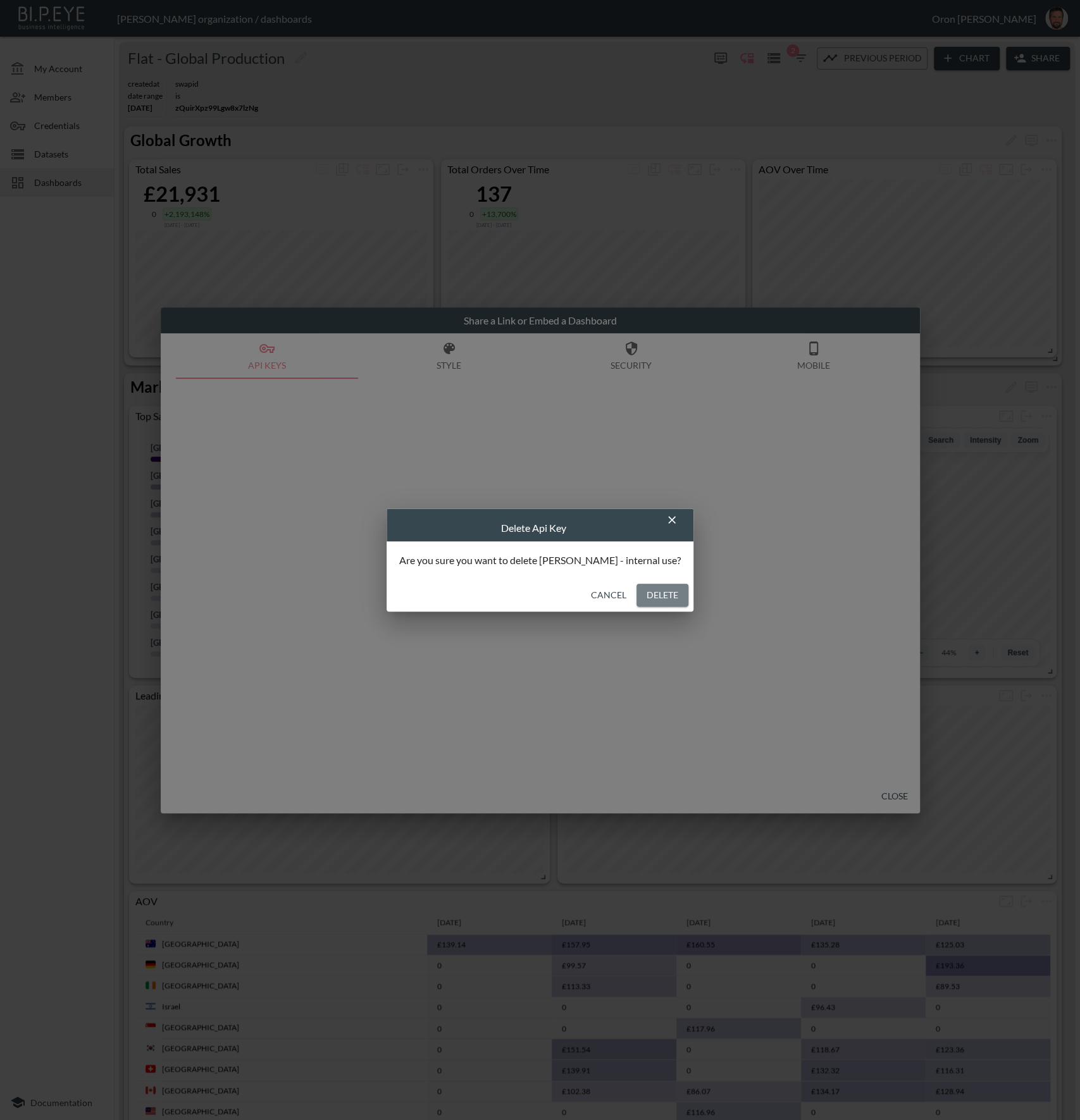
click at [651, 599] on button "Delete" at bounding box center [662, 596] width 52 height 24
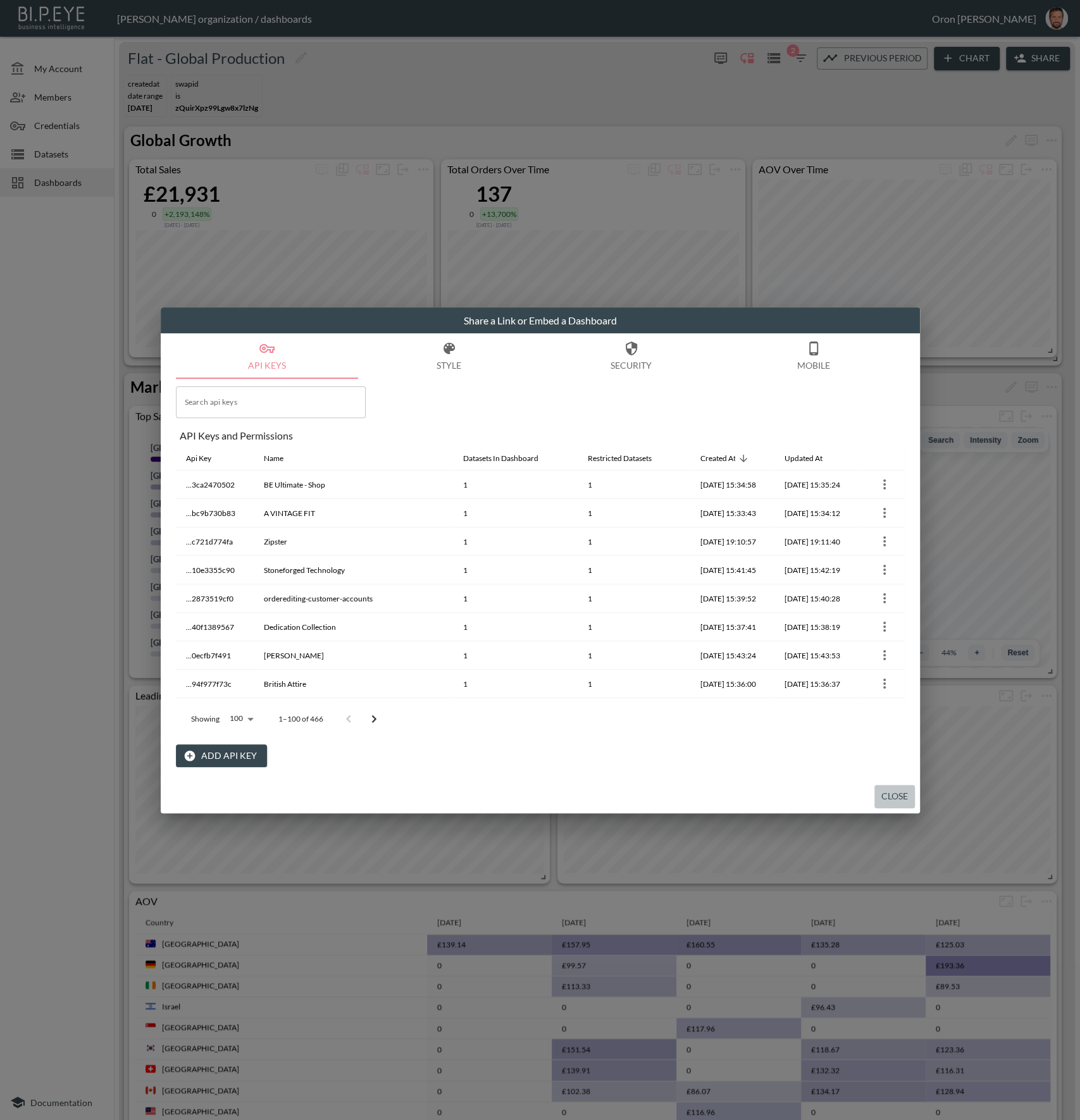
click at [884, 793] on button "Close" at bounding box center [894, 796] width 41 height 24
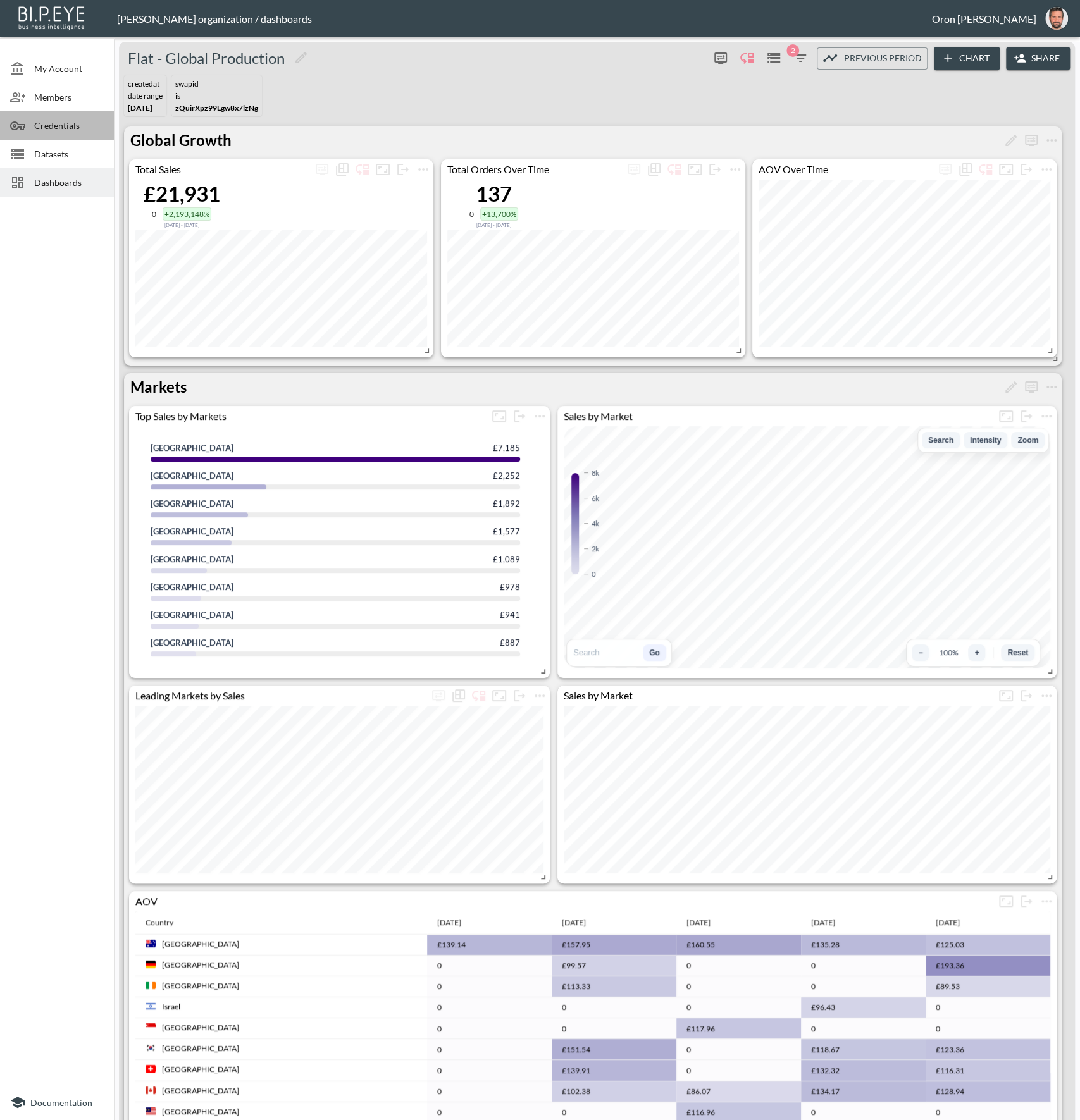
click at [69, 123] on span "Credentials" at bounding box center [68, 125] width 69 height 13
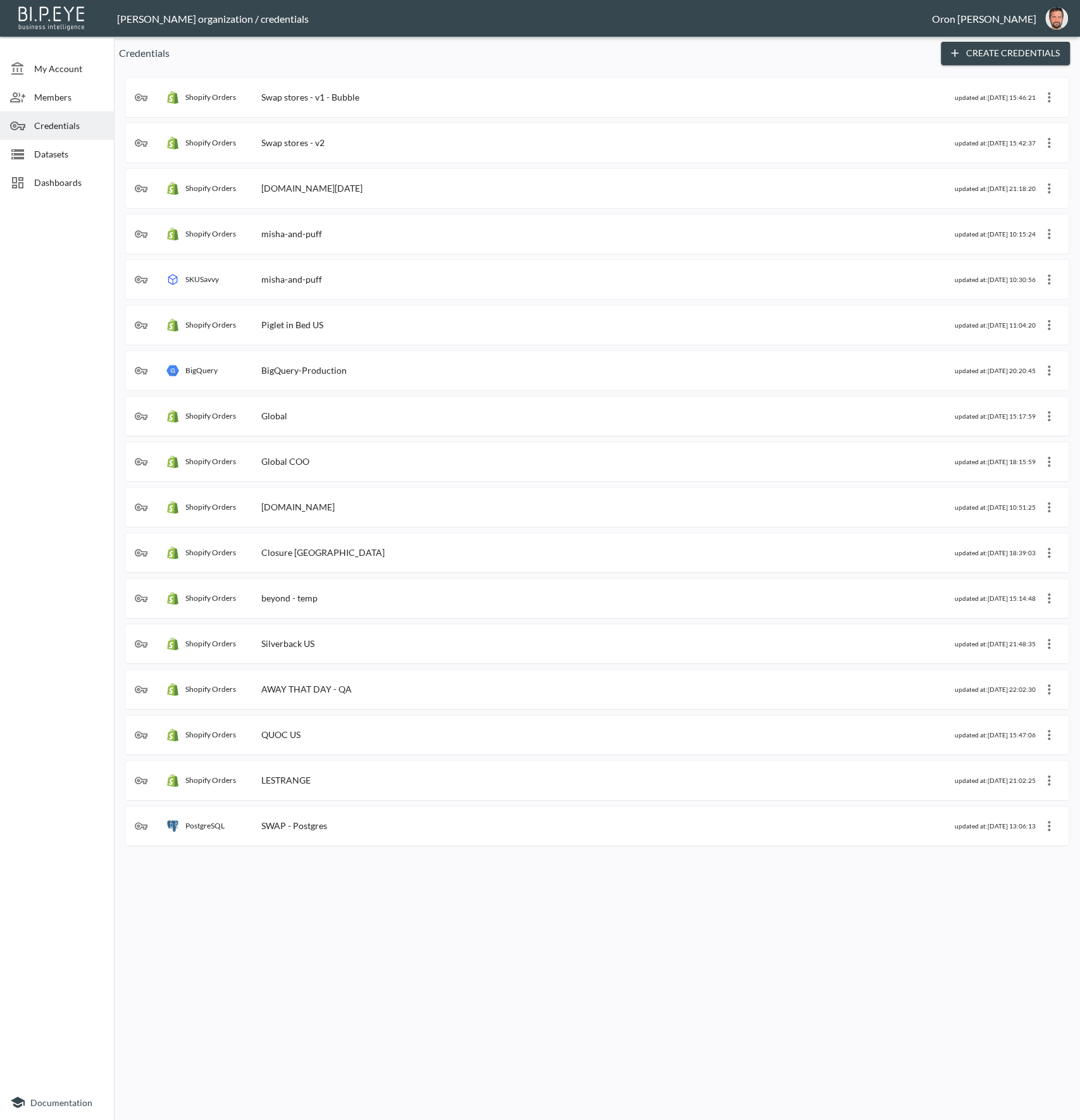
click at [74, 94] on span "Members" at bounding box center [68, 97] width 69 height 13
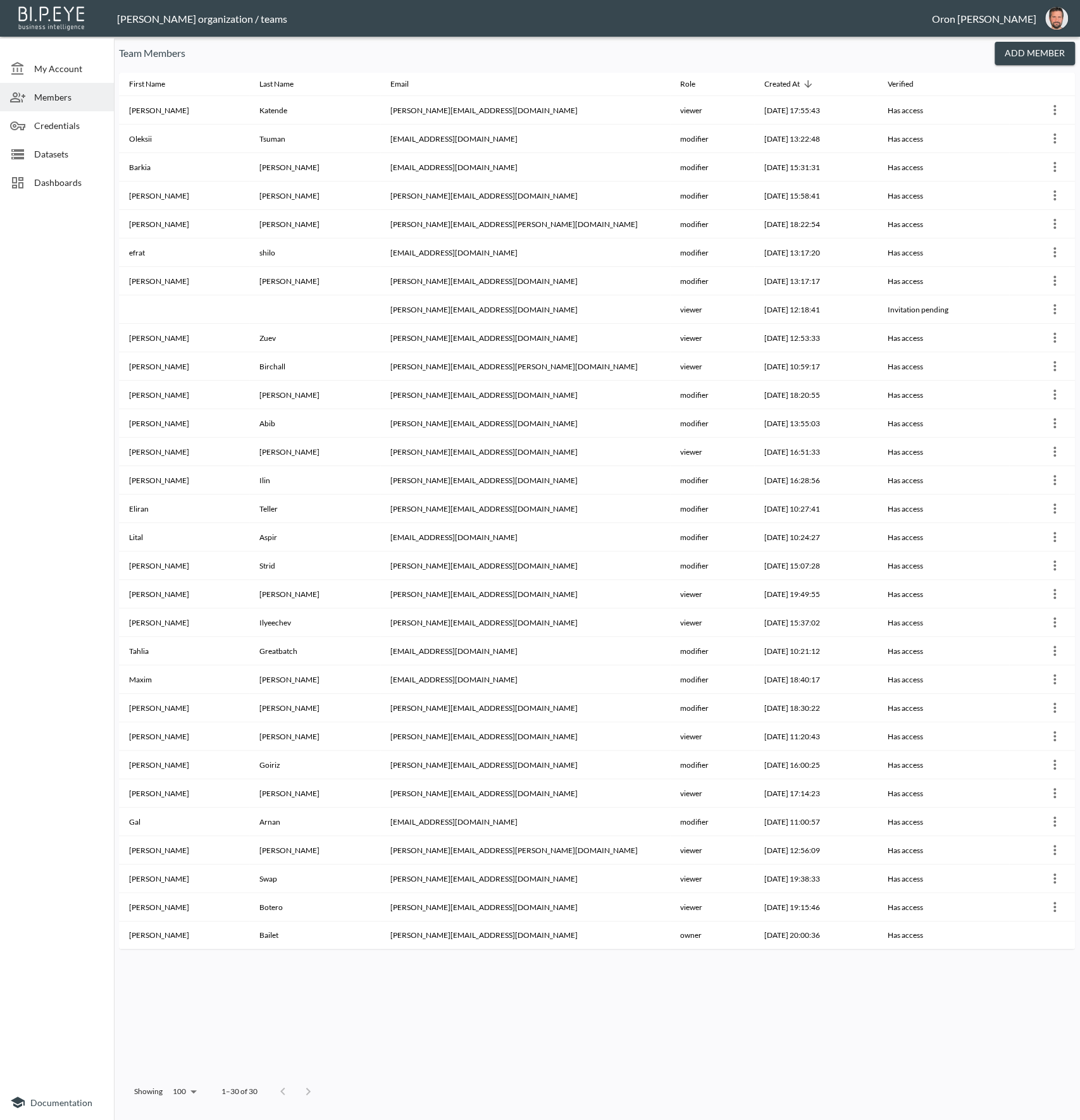
click at [1048, 59] on button "Add Member" at bounding box center [1034, 53] width 81 height 24
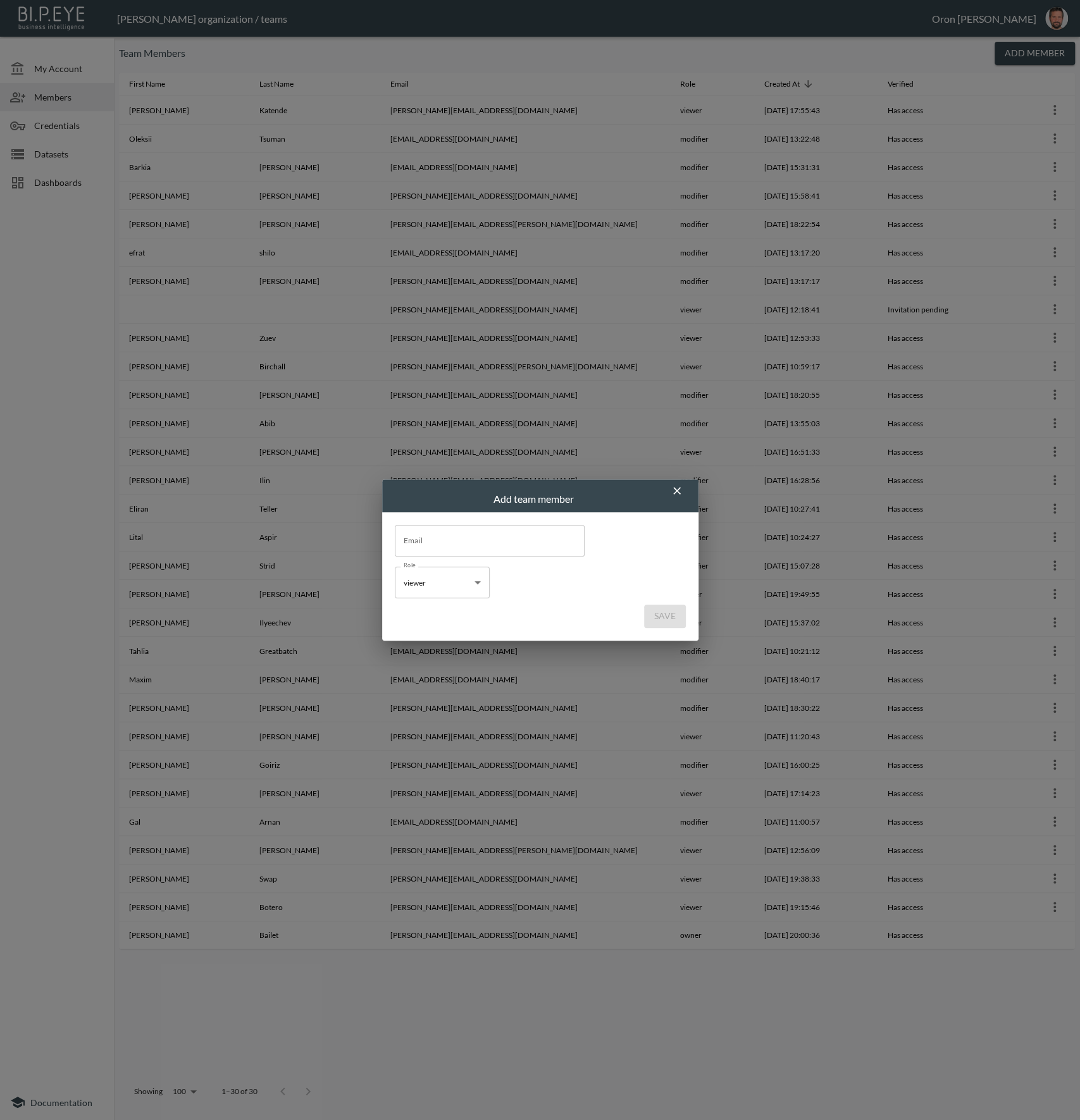
click at [506, 540] on input "Email" at bounding box center [489, 541] width 190 height 31
paste input "[PERSON_NAME][EMAIL_ADDRESS][DOMAIN_NAME]"
type input "[PERSON_NAME][EMAIL_ADDRESS][DOMAIN_NAME]"
click at [444, 582] on body "BI.P.EYE, Interactive Analytics Dashboards - app [PERSON_NAME] organization / t…" at bounding box center [540, 560] width 1080 height 1120
click at [434, 617] on li "modifier" at bounding box center [442, 613] width 95 height 19
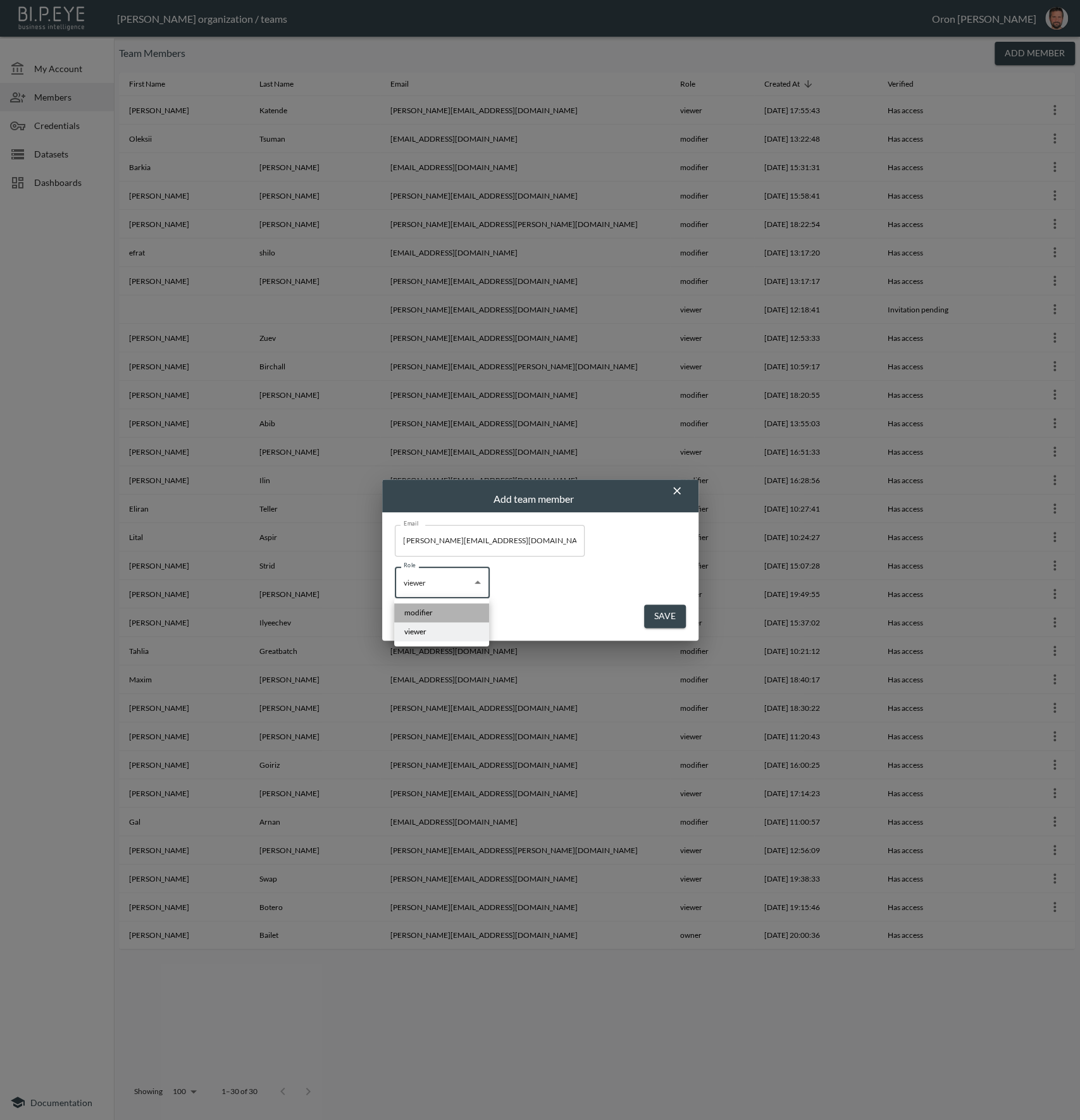
type input "modifier"
click at [671, 619] on button "Save" at bounding box center [665, 617] width 42 height 24
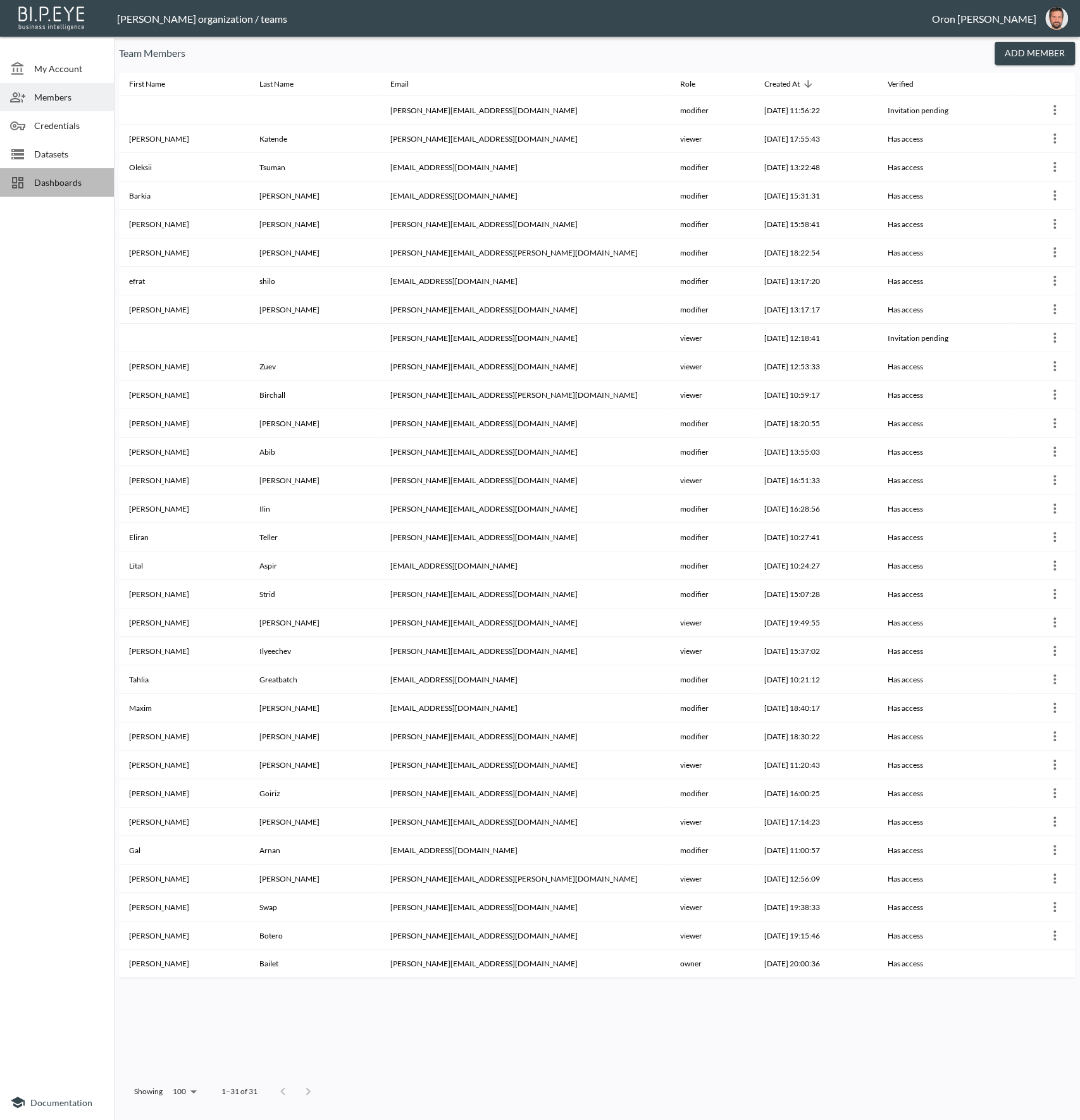
drag, startPoint x: 35, startPoint y: 184, endPoint x: 28, endPoint y: 192, distance: 10.6
click at [35, 184] on span "Dashboards" at bounding box center [68, 182] width 69 height 13
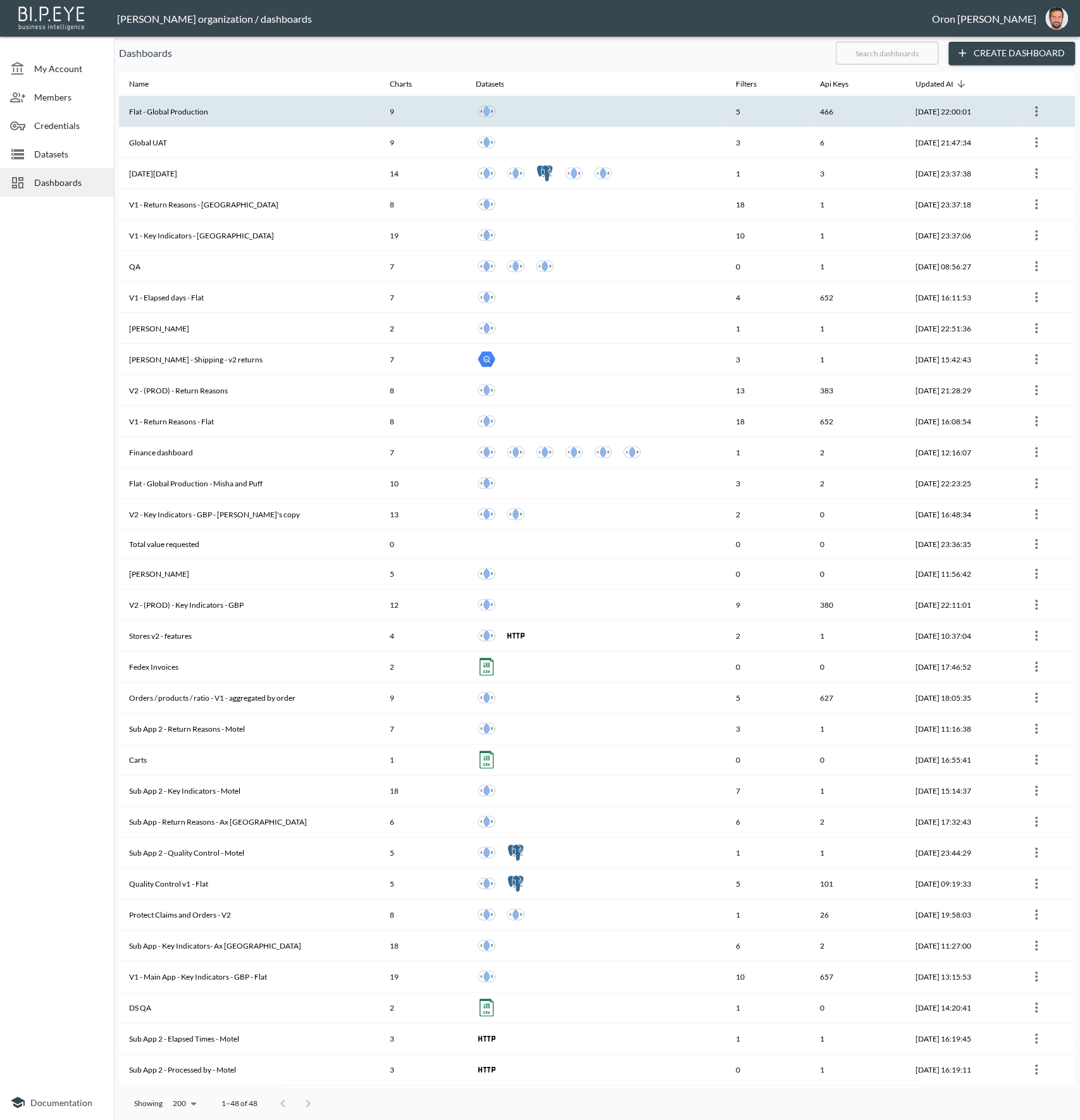
click at [220, 118] on th "Flat - Global Production" at bounding box center [249, 111] width 260 height 31
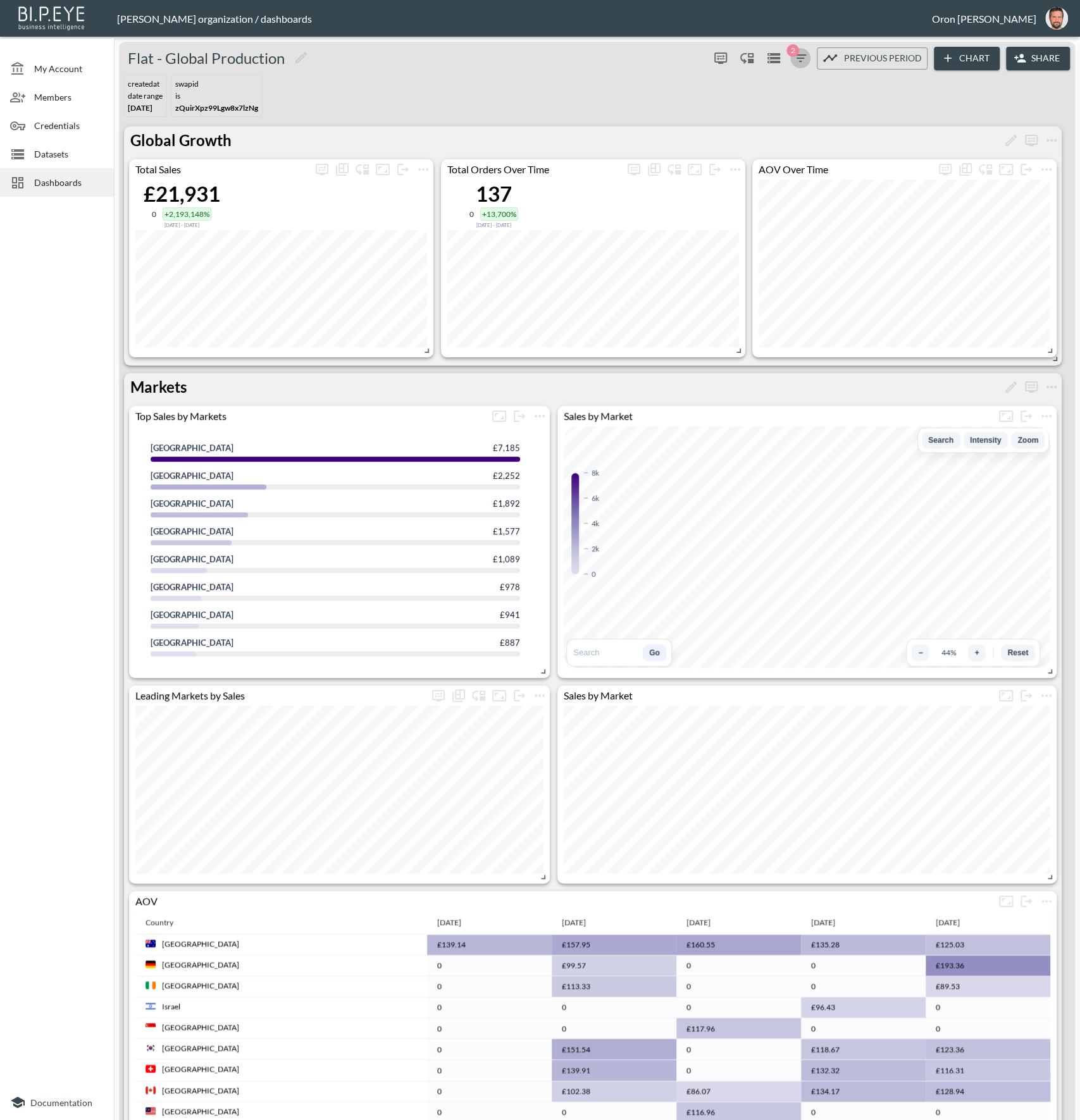
click at [795, 62] on icon "button" at bounding box center [800, 58] width 15 height 15
